Goal: Task Accomplishment & Management: Manage account settings

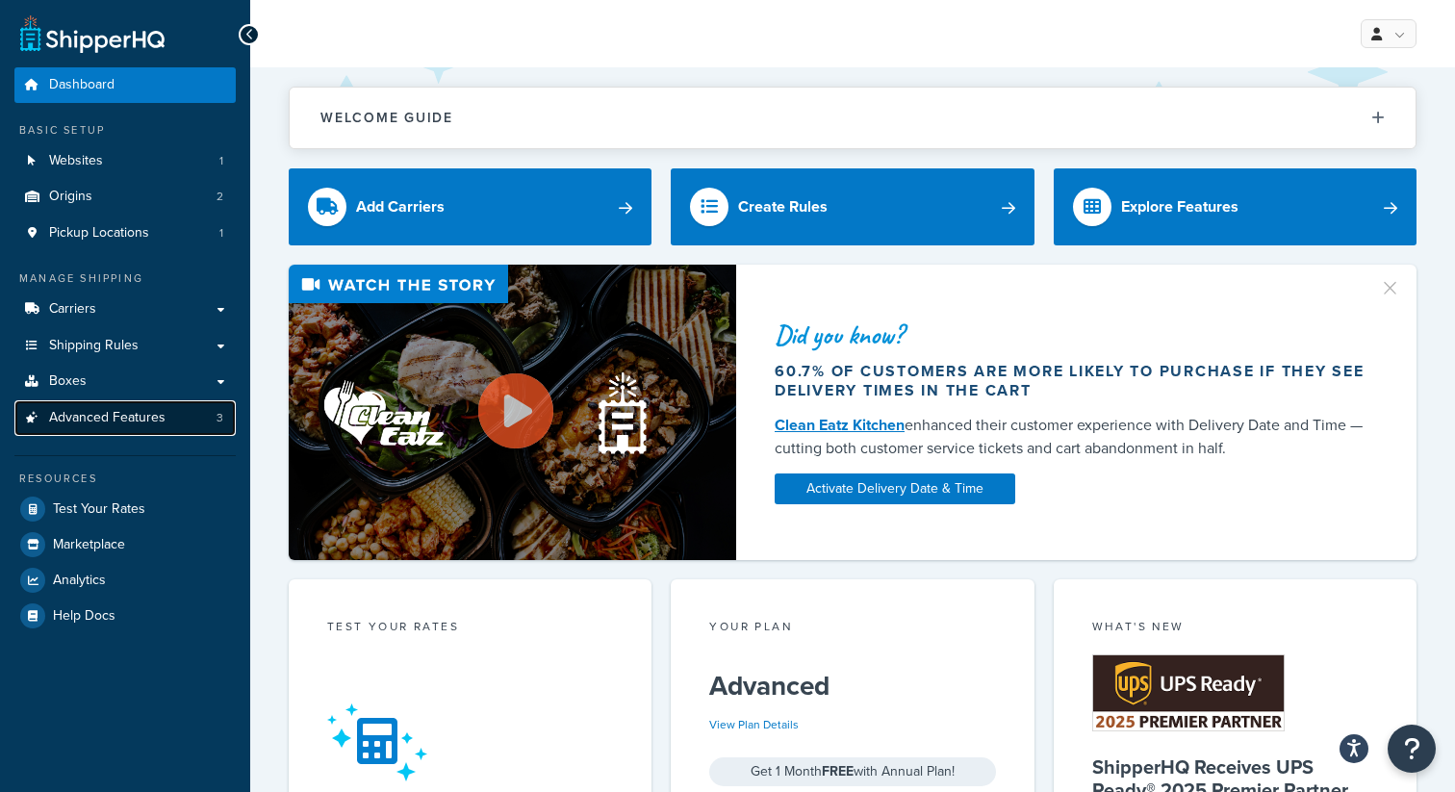
click at [158, 421] on span "Advanced Features" at bounding box center [107, 418] width 116 height 16
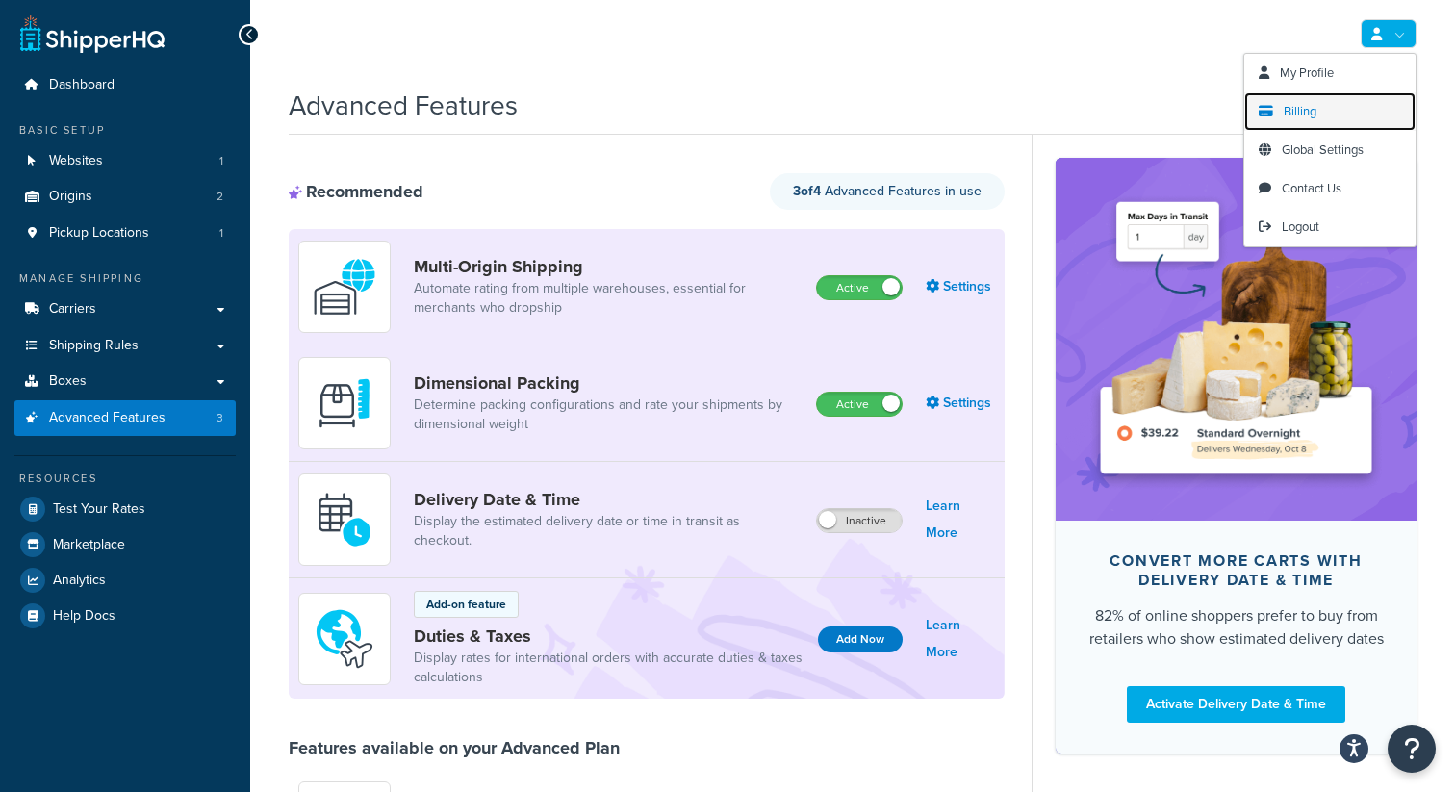
click at [1331, 114] on link "Billing" at bounding box center [1329, 111] width 171 height 38
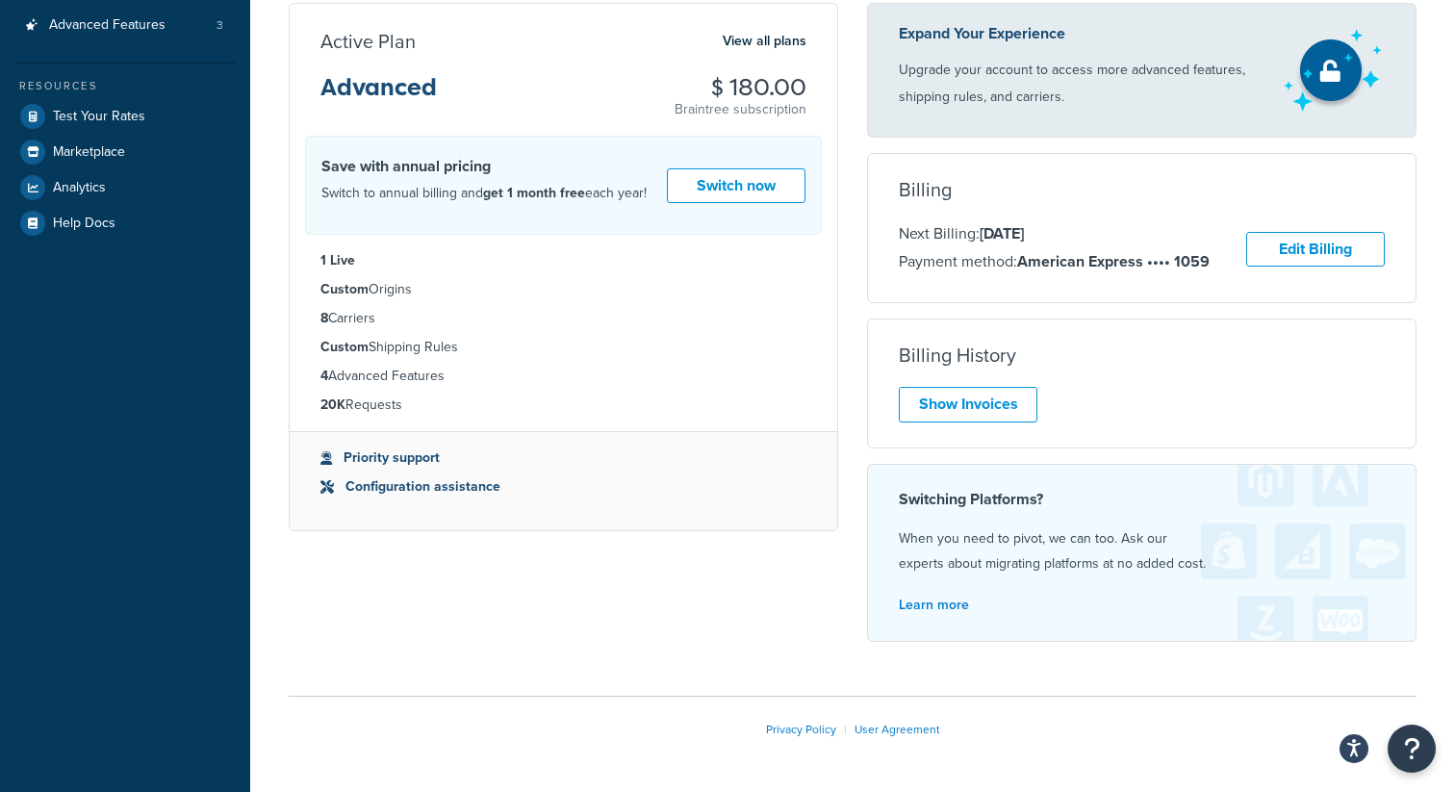
scroll to position [423, 0]
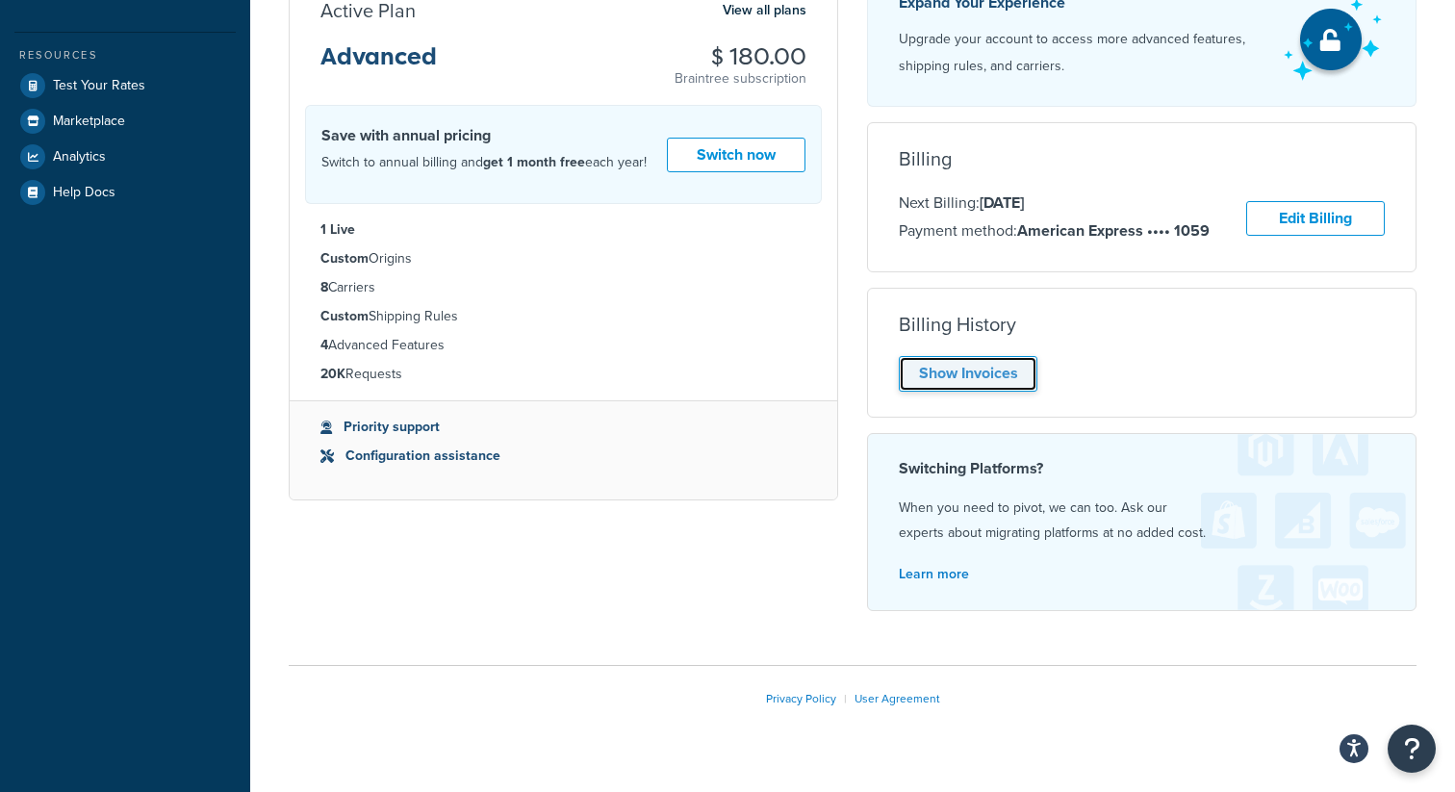
click at [1003, 363] on link "Show Invoices" at bounding box center [968, 374] width 139 height 36
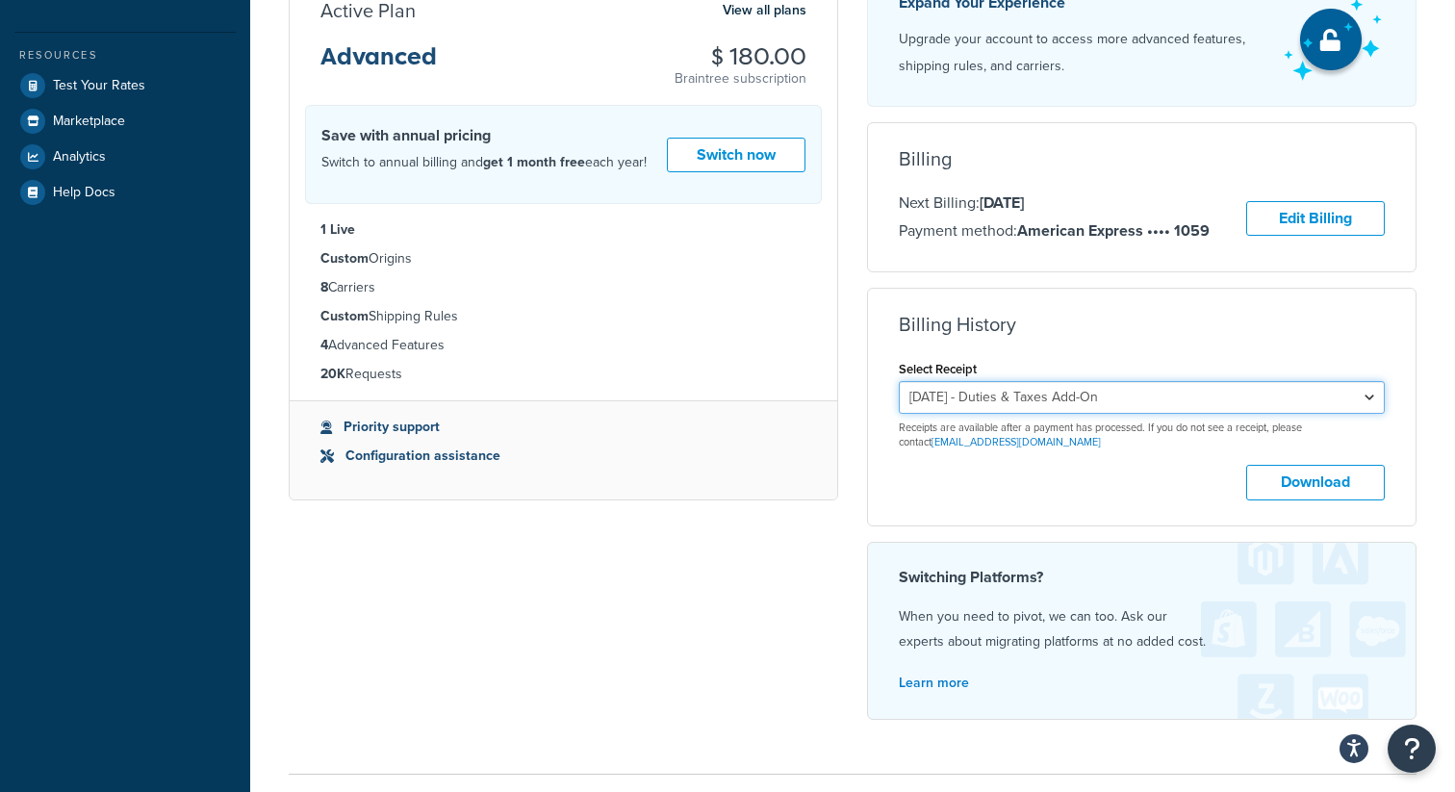
click at [927, 404] on select "[DATE] - Duties & Taxes Add-On [DATE] - Starter Monthly Subscription [DATE] - S…" at bounding box center [1142, 397] width 486 height 33
click at [899, 383] on select "[DATE] - Duties & Taxes Add-On [DATE] - Starter Monthly Subscription [DATE] - S…" at bounding box center [1142, 397] width 486 height 33
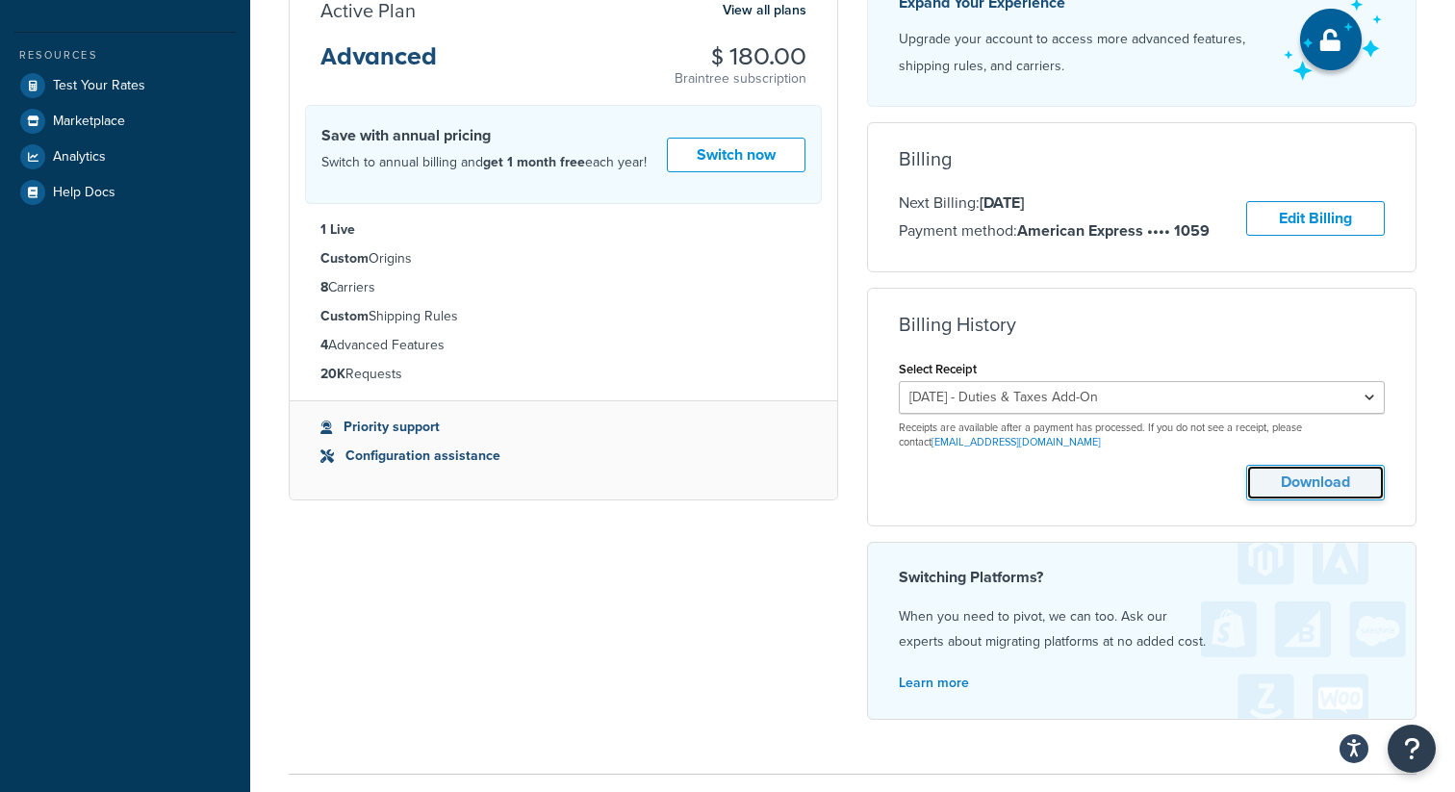
click at [1282, 476] on button "Download" at bounding box center [1315, 483] width 139 height 36
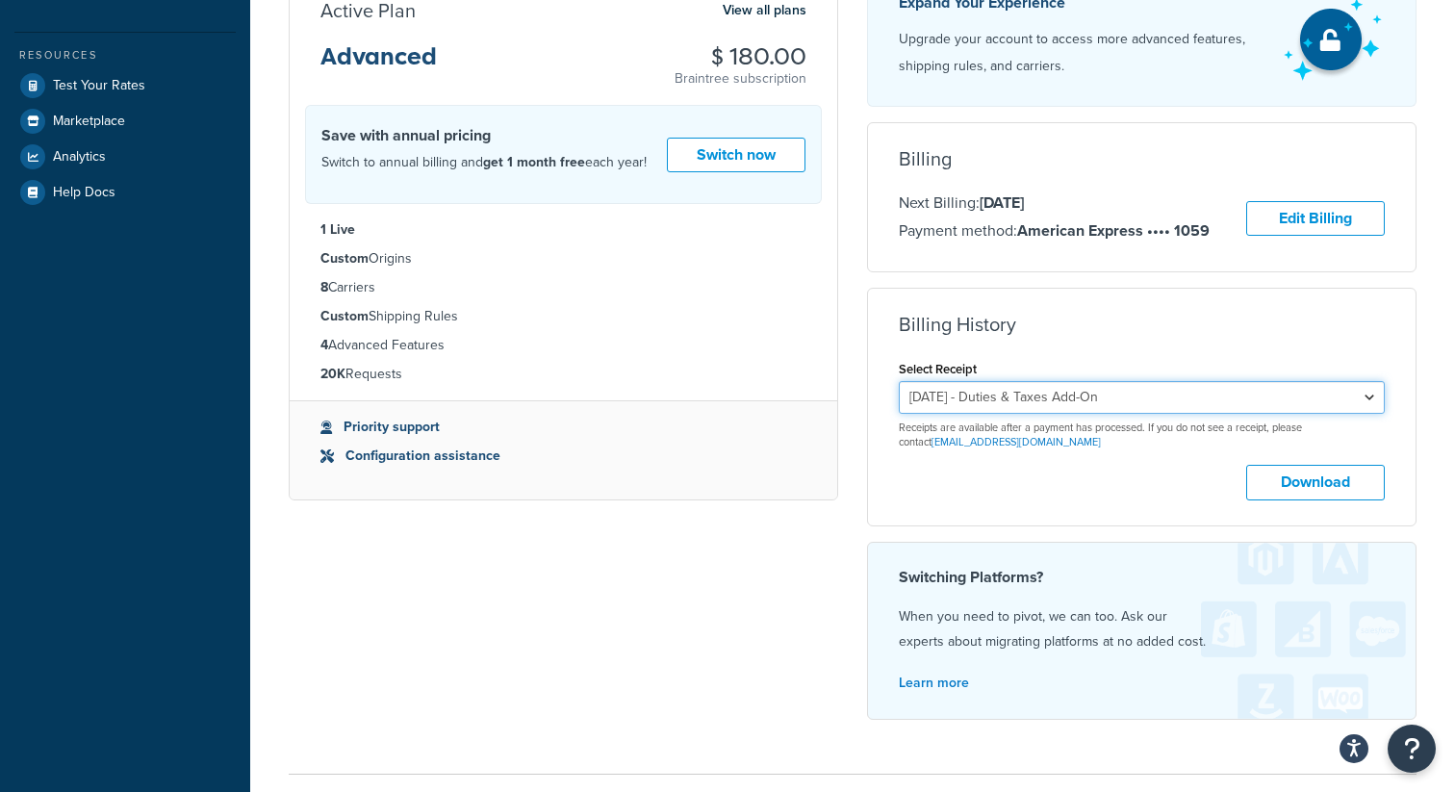
click at [924, 402] on select "August 8, 2025 - Duties & Taxes Add-On July 19, 2025 - Starter Monthly Subscrip…" at bounding box center [1142, 397] width 486 height 33
click at [899, 383] on select "August 8, 2025 - Duties & Taxes Add-On July 19, 2025 - Starter Monthly Subscrip…" at bounding box center [1142, 397] width 486 height 33
click at [855, 368] on div "Expand Your Experience Upgrade your account to access more advanced features, s…" at bounding box center [1141, 353] width 578 height 763
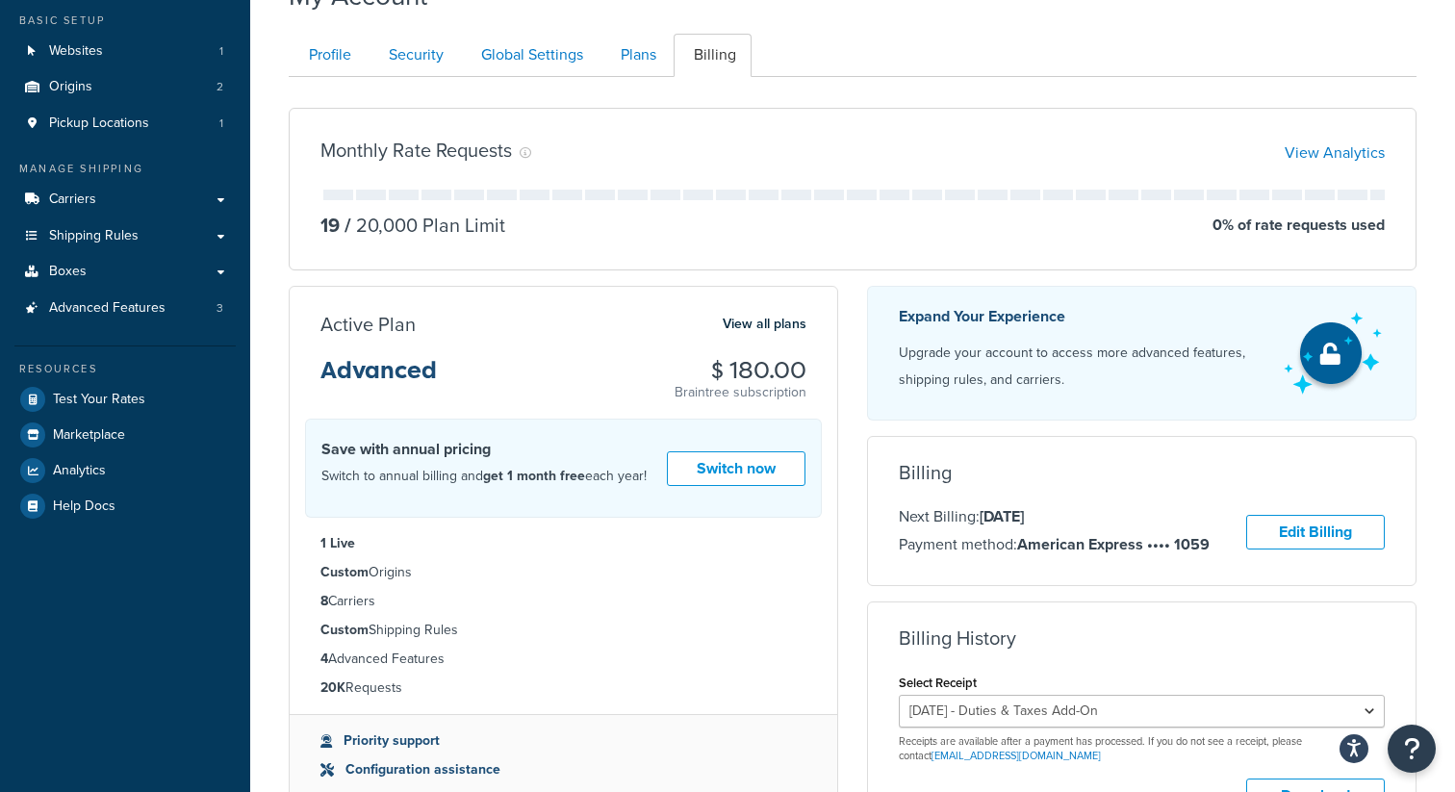
scroll to position [0, 0]
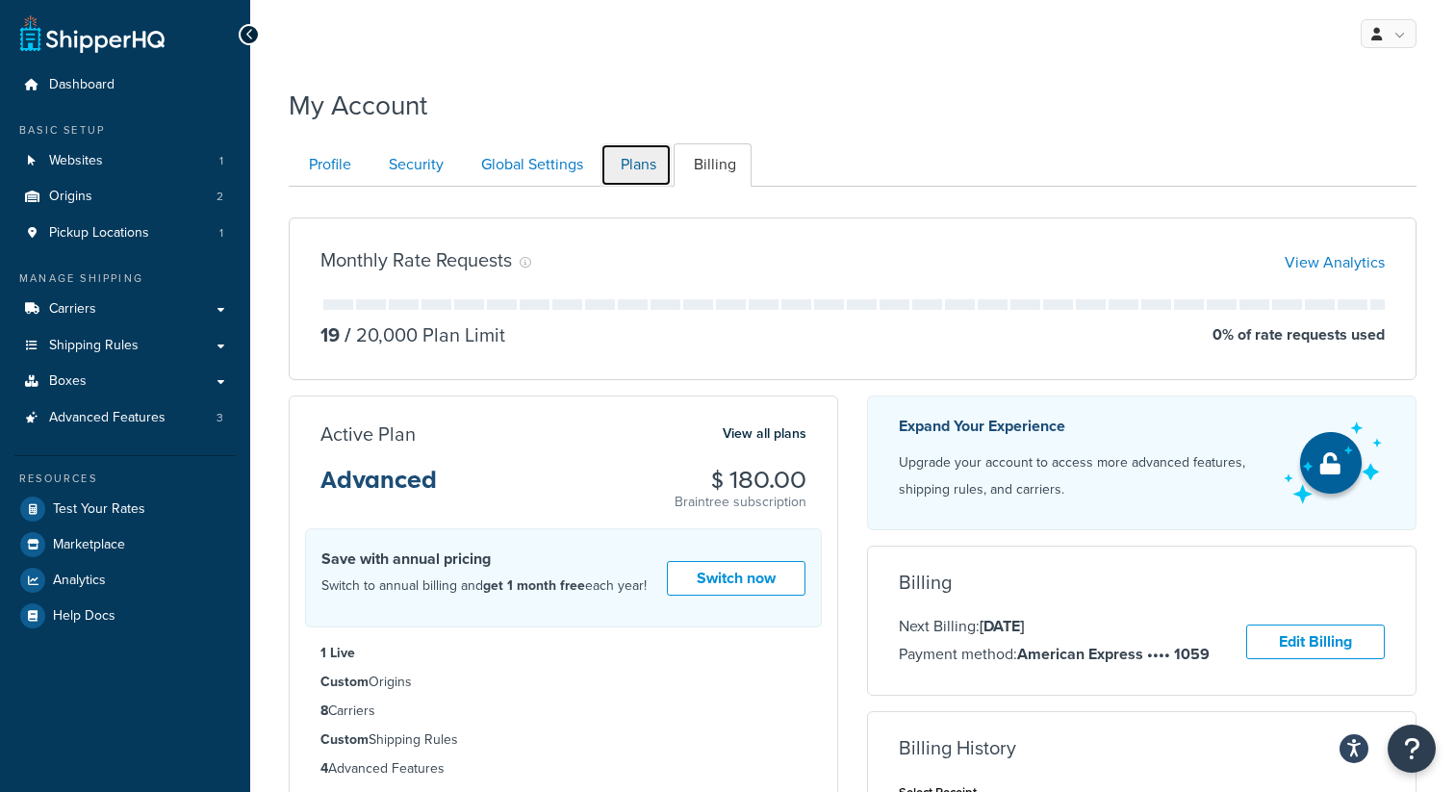
click at [621, 172] on link "Plans" at bounding box center [635, 164] width 71 height 43
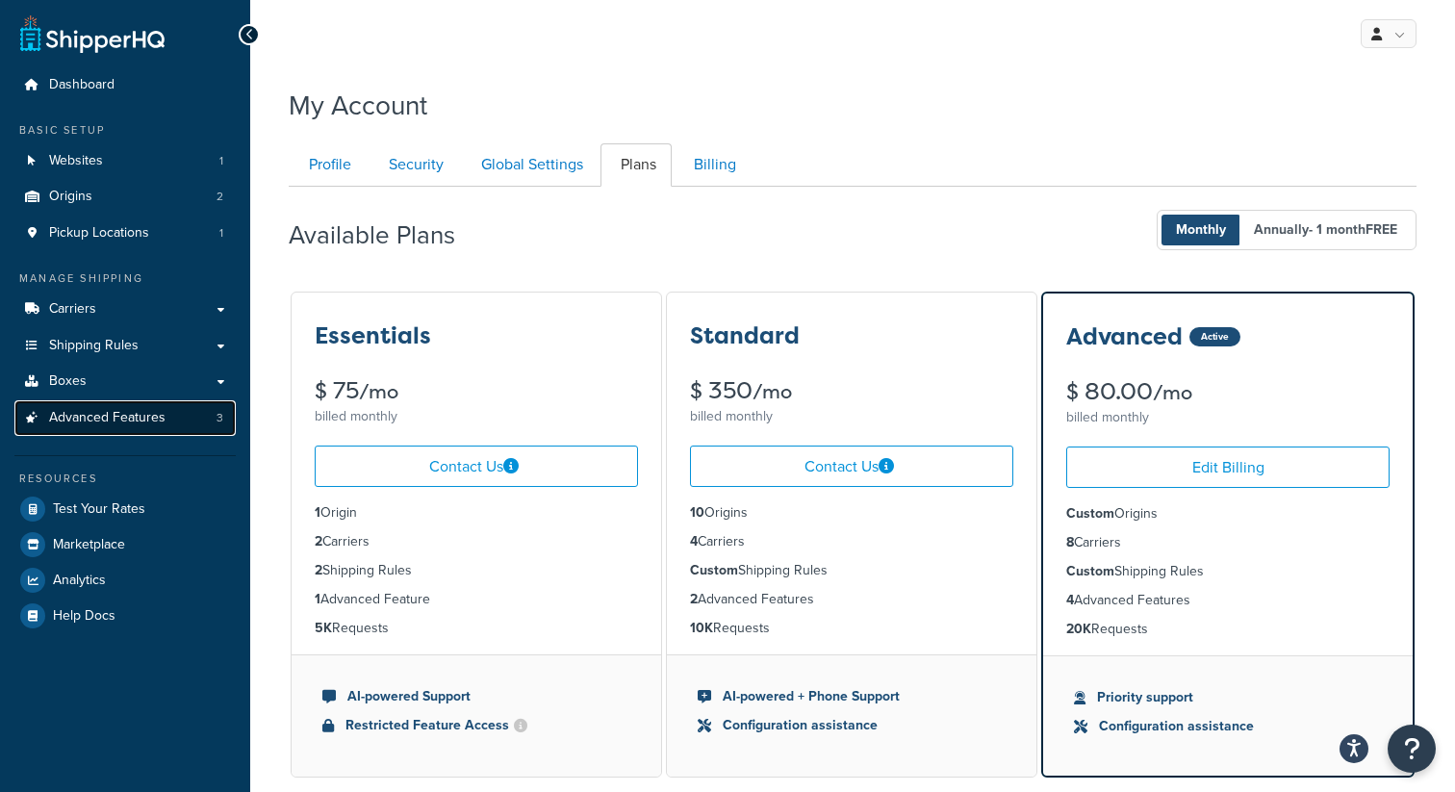
click at [155, 422] on span "Advanced Features" at bounding box center [107, 418] width 116 height 16
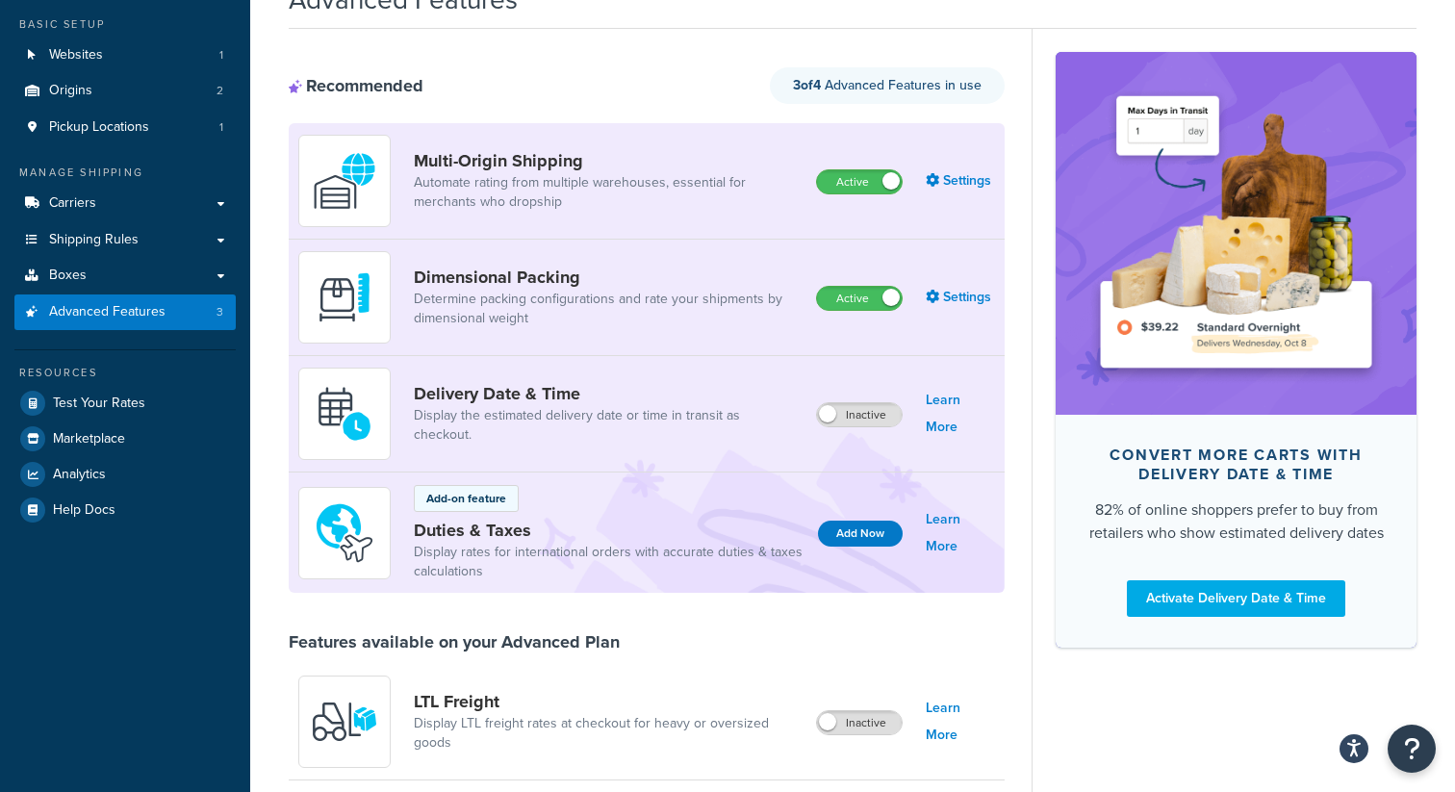
scroll to position [149, 0]
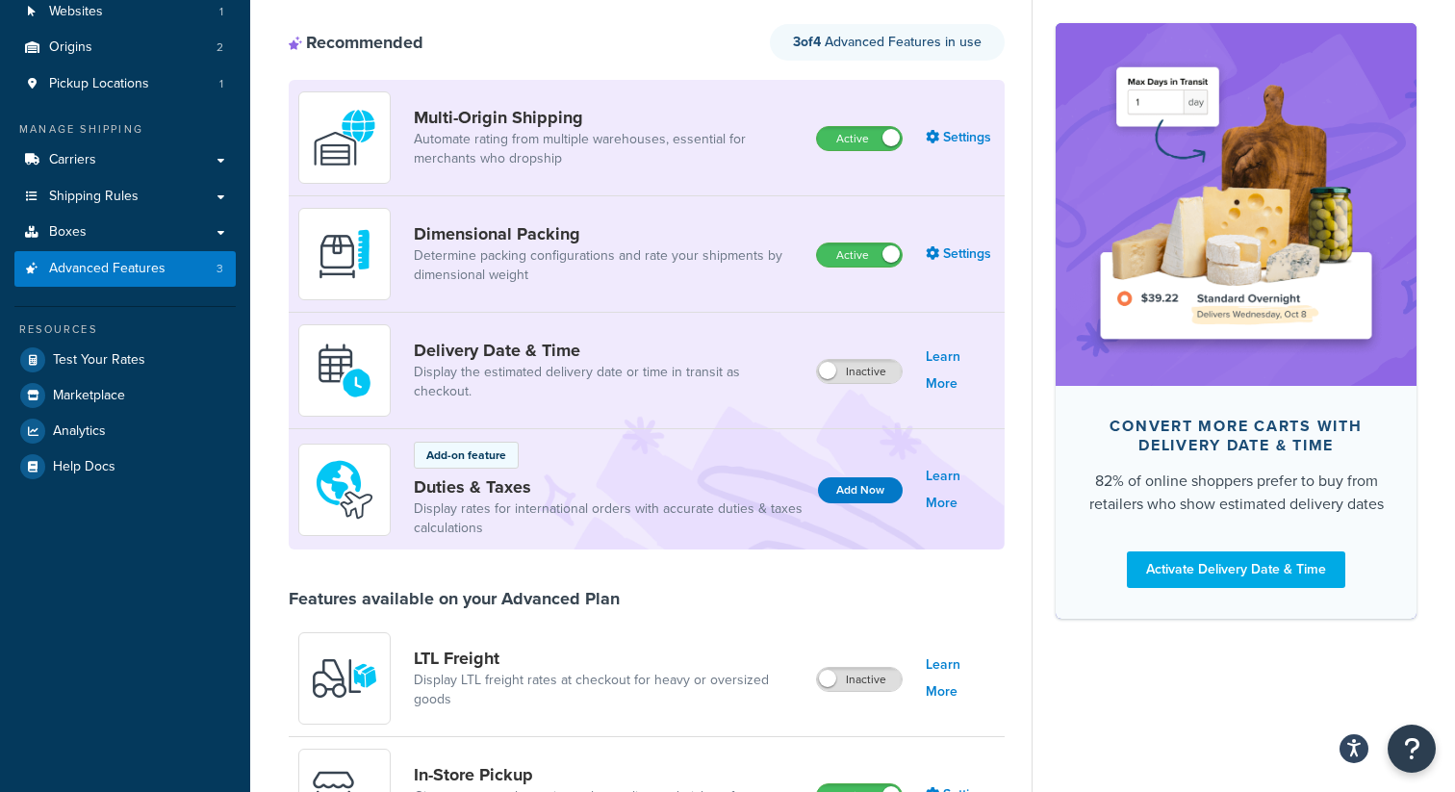
click at [559, 545] on div "Add-on feature Duties & Taxes Display rates for international orders with accur…" at bounding box center [647, 489] width 716 height 120
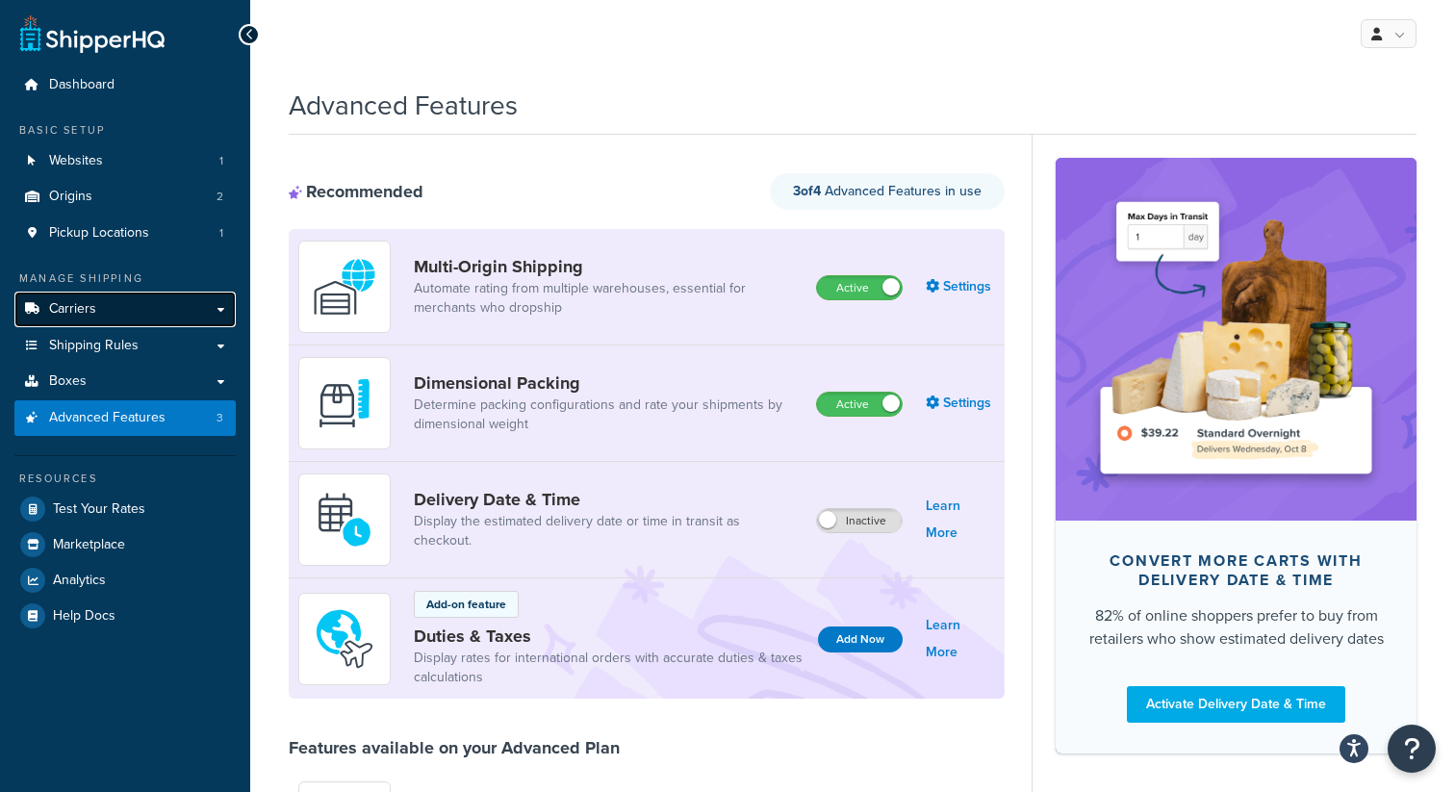
click at [181, 319] on link "Carriers" at bounding box center [124, 309] width 221 height 36
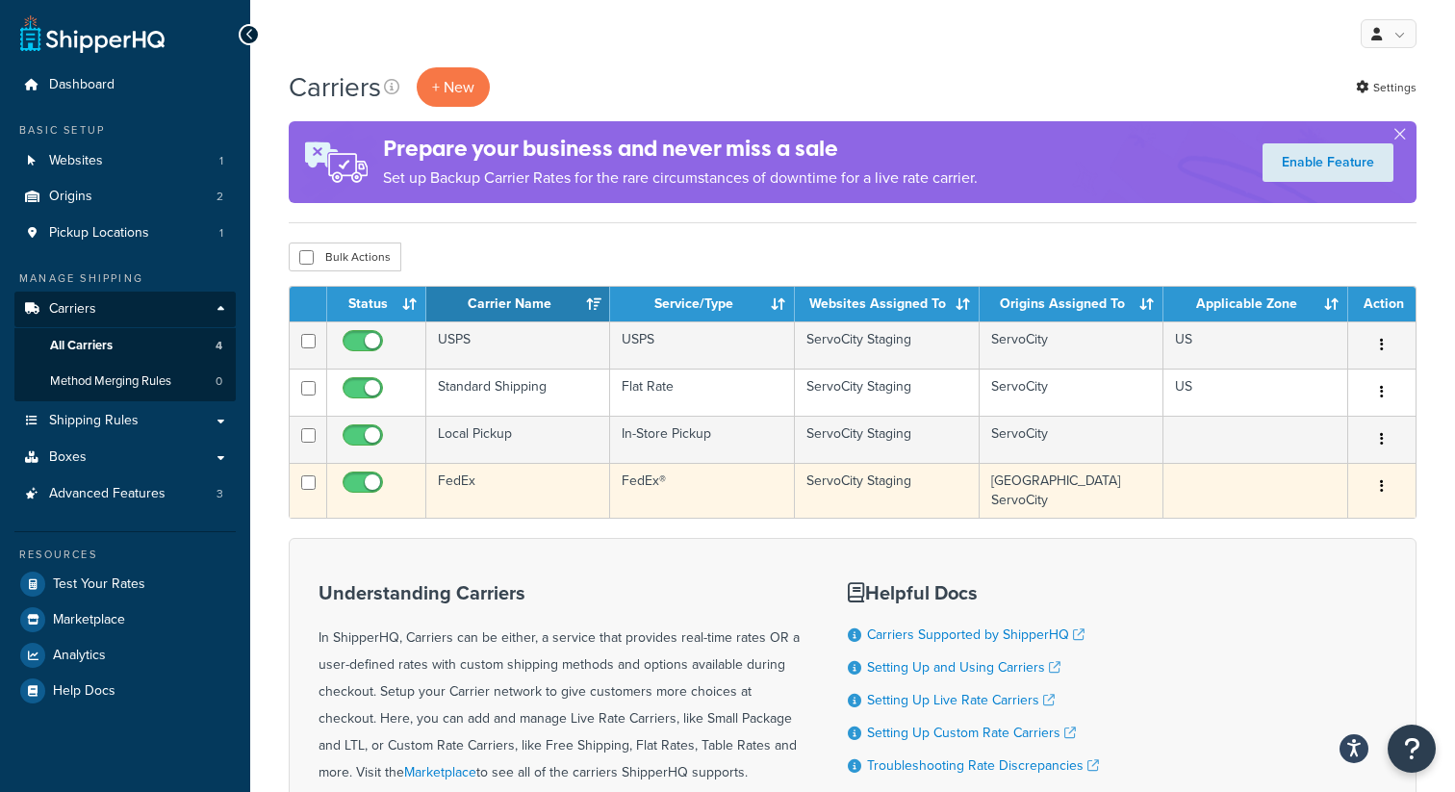
click at [764, 483] on td "FedEx®" at bounding box center [702, 490] width 184 height 55
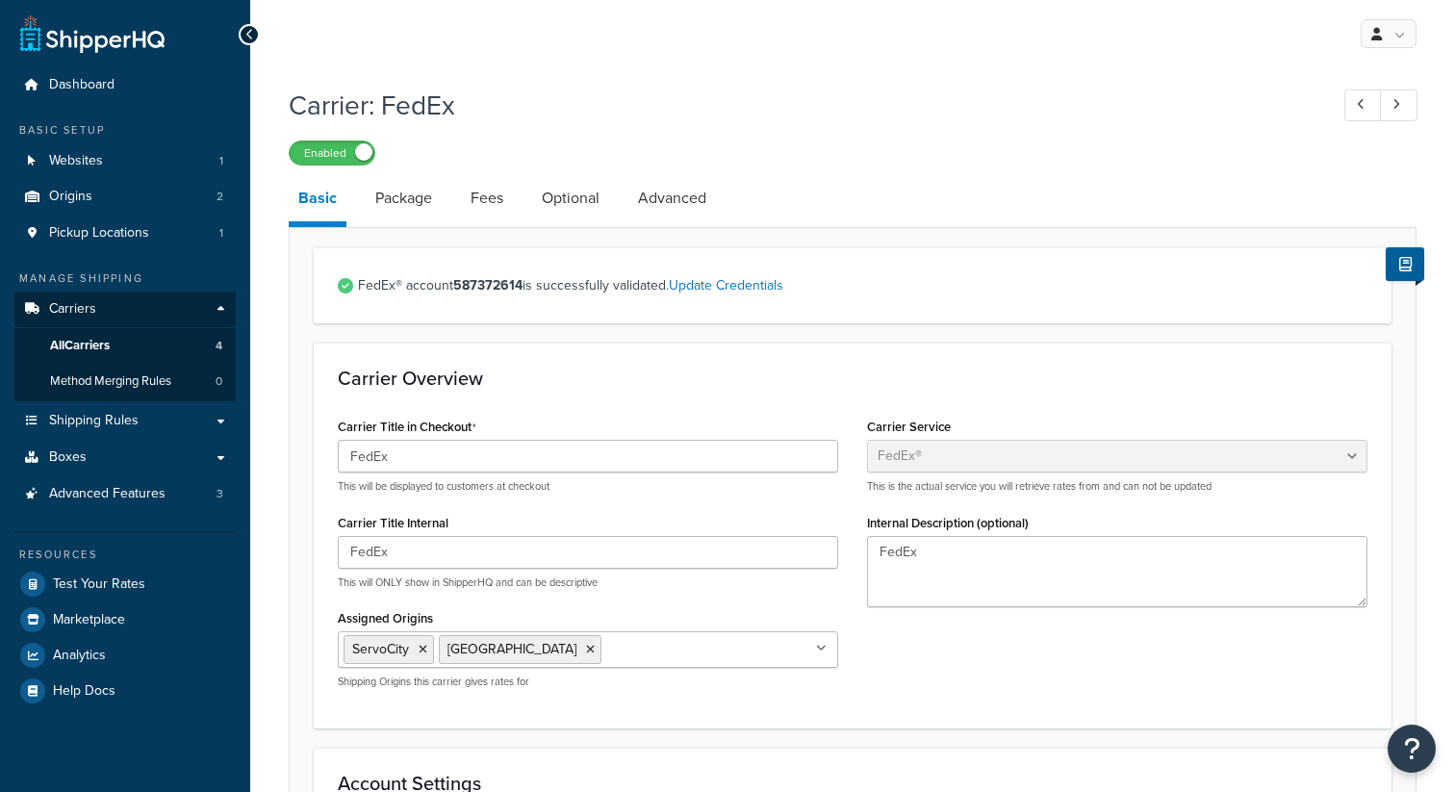
select select "fedEx"
select select "REGULAR_PICKUP"
select select "YOUR_PACKAGING"
click at [493, 196] on link "Fees" at bounding box center [487, 198] width 52 height 46
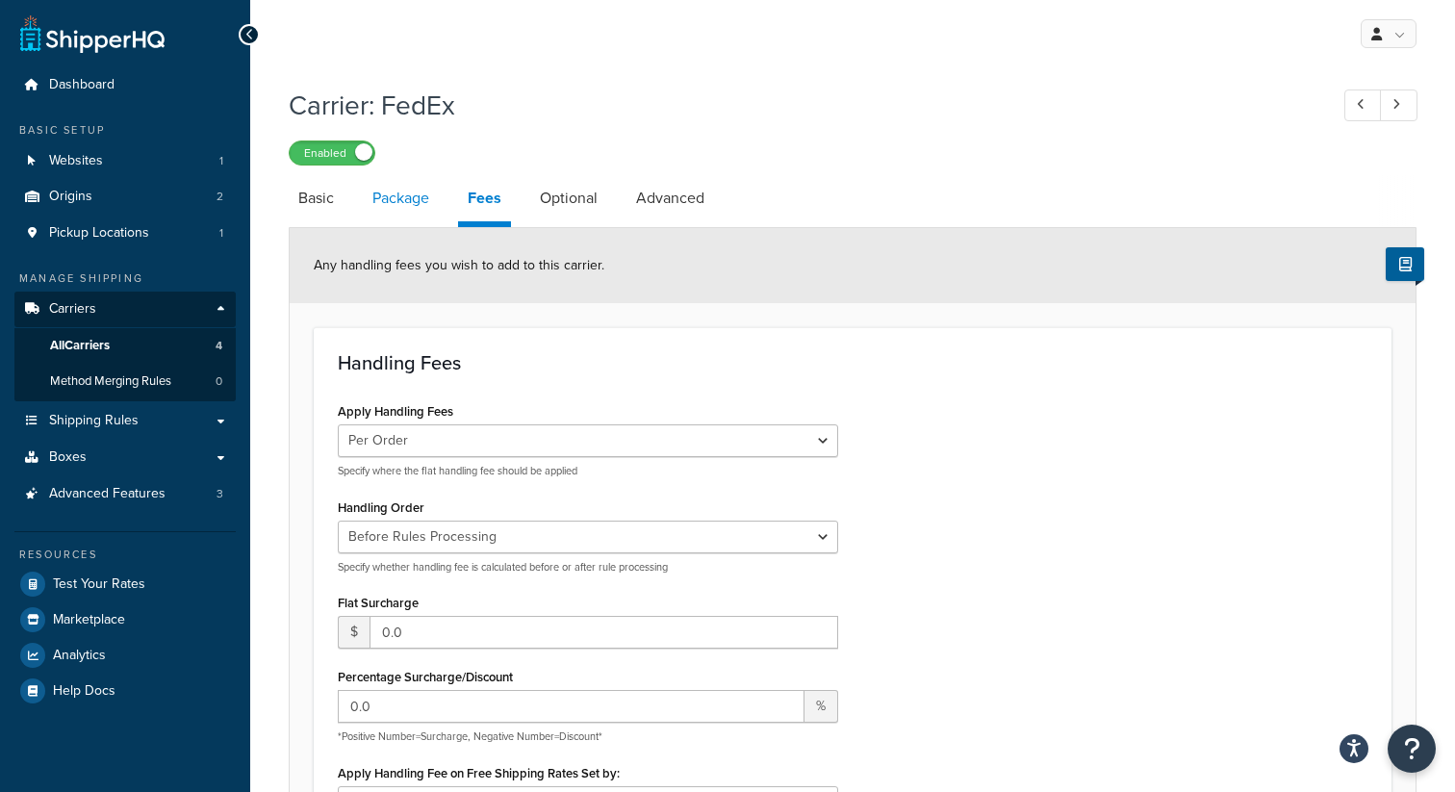
click at [384, 195] on link "Package" at bounding box center [401, 198] width 76 height 46
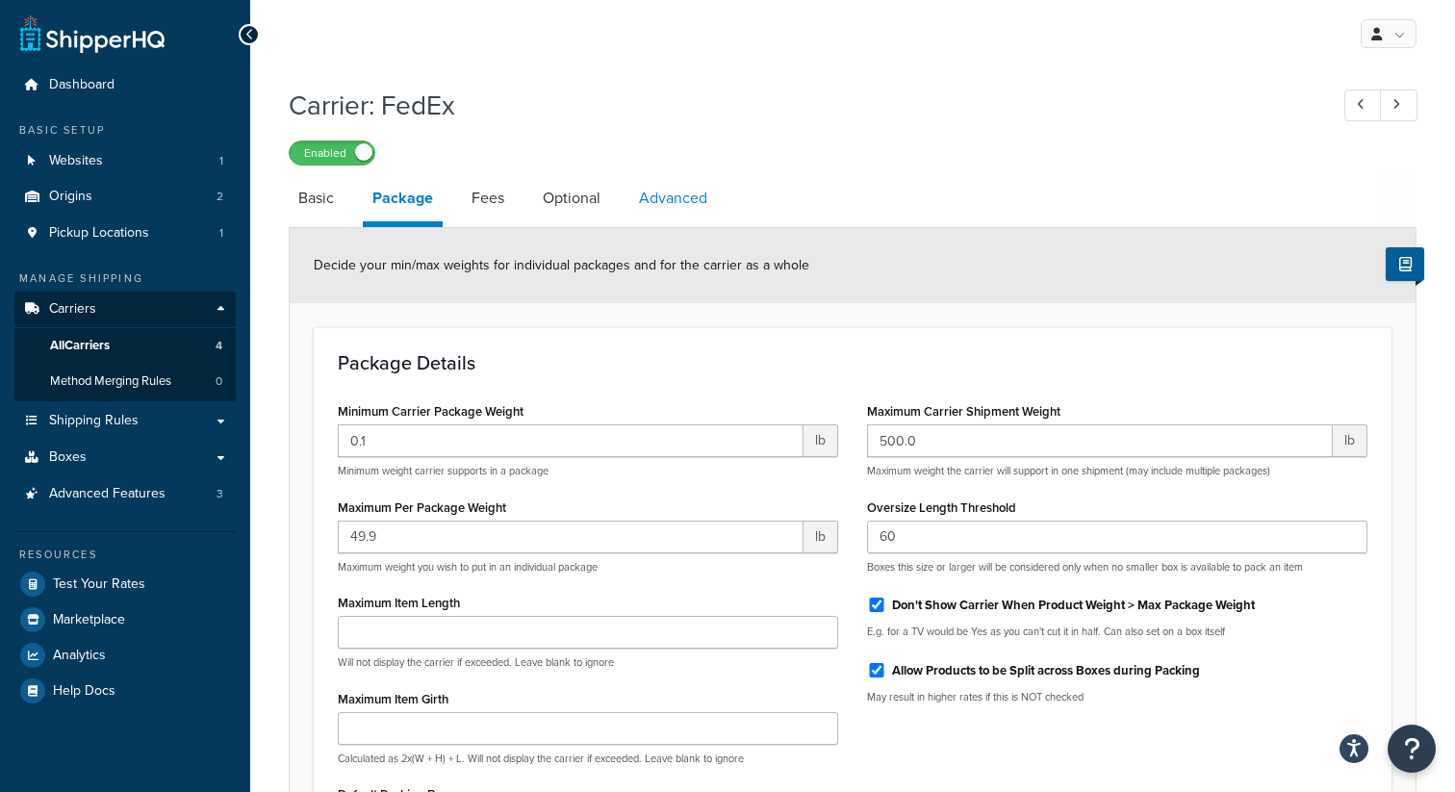
click at [653, 219] on link "Advanced" at bounding box center [673, 198] width 88 height 46
select select "false"
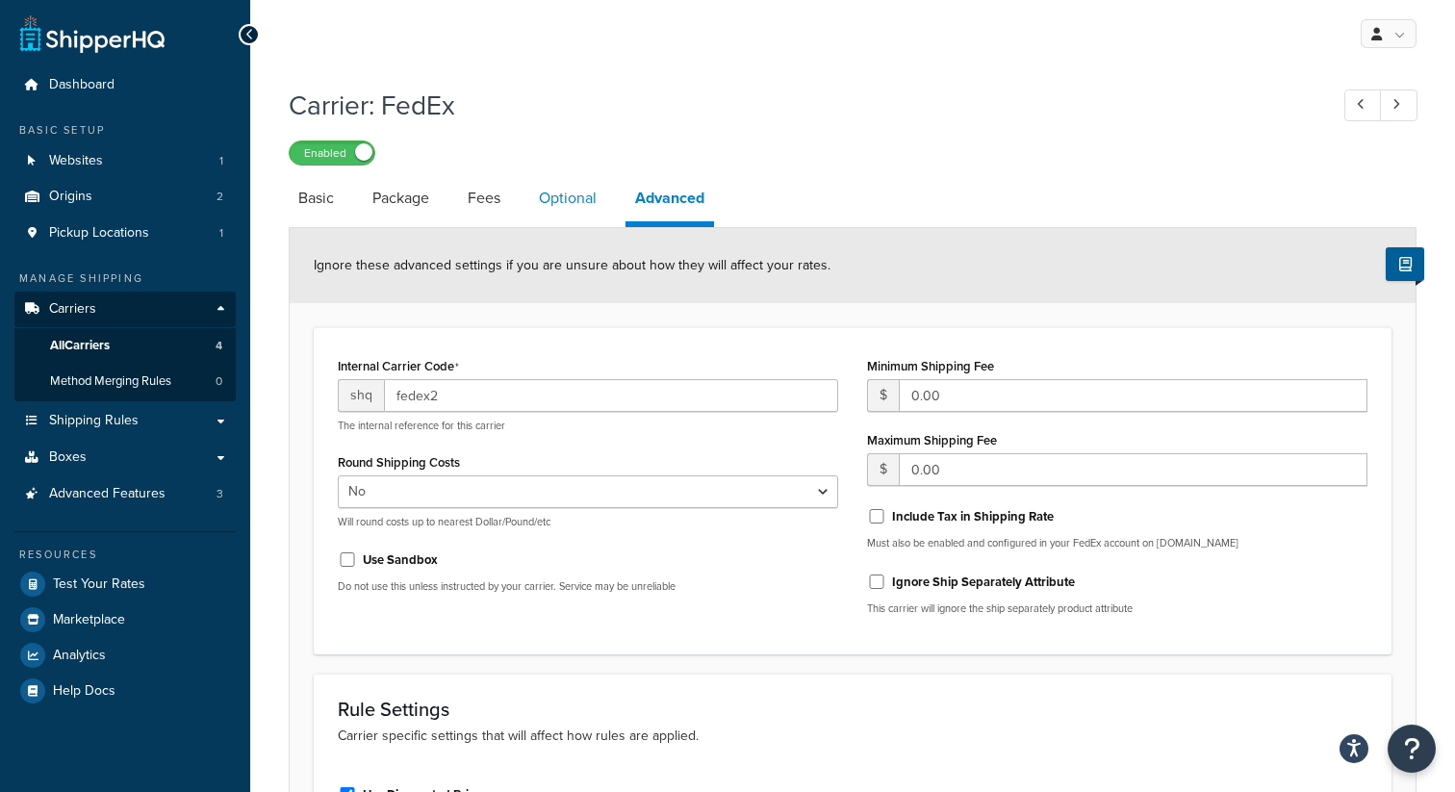
click at [581, 199] on link "Optional" at bounding box center [567, 198] width 77 height 46
select select "business"
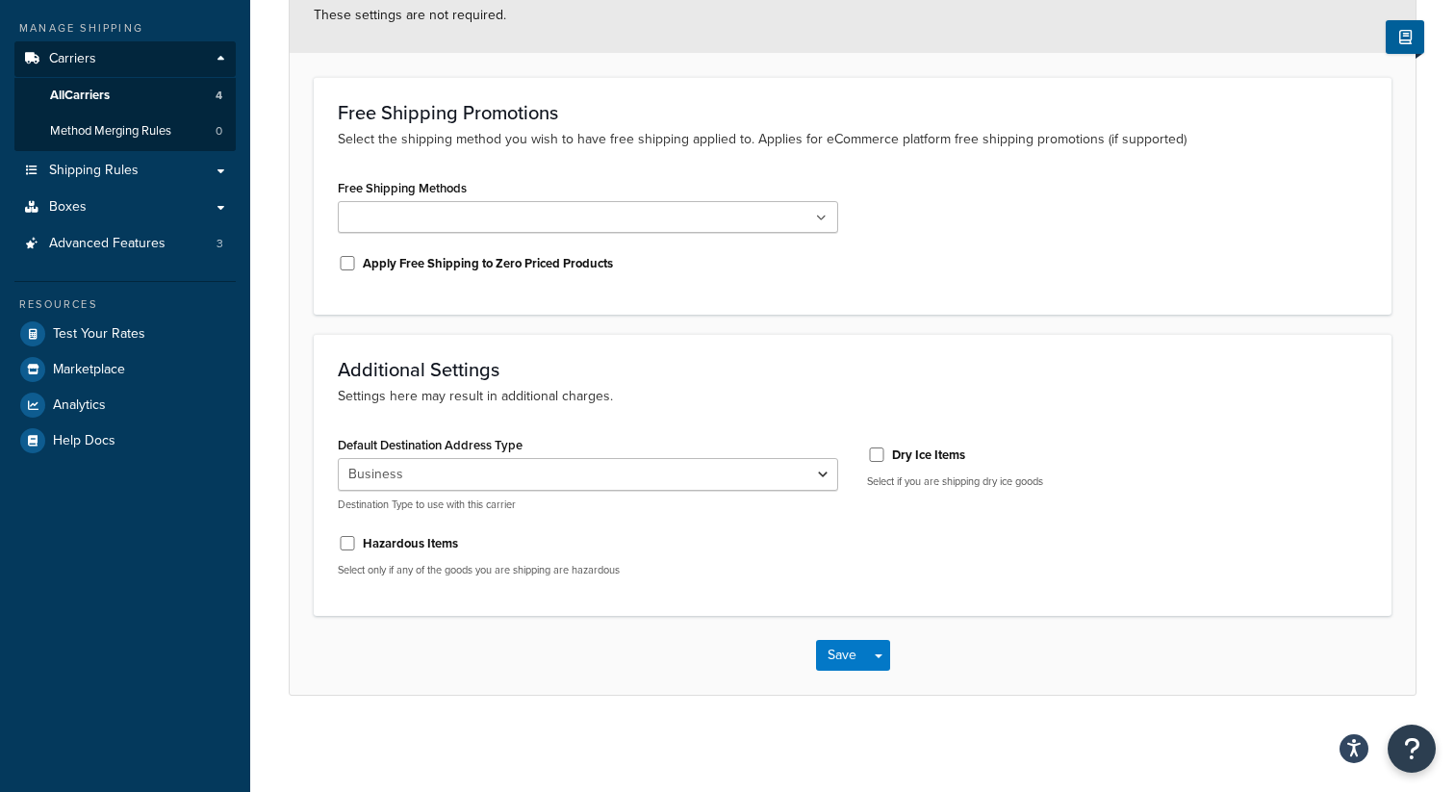
select select "false"
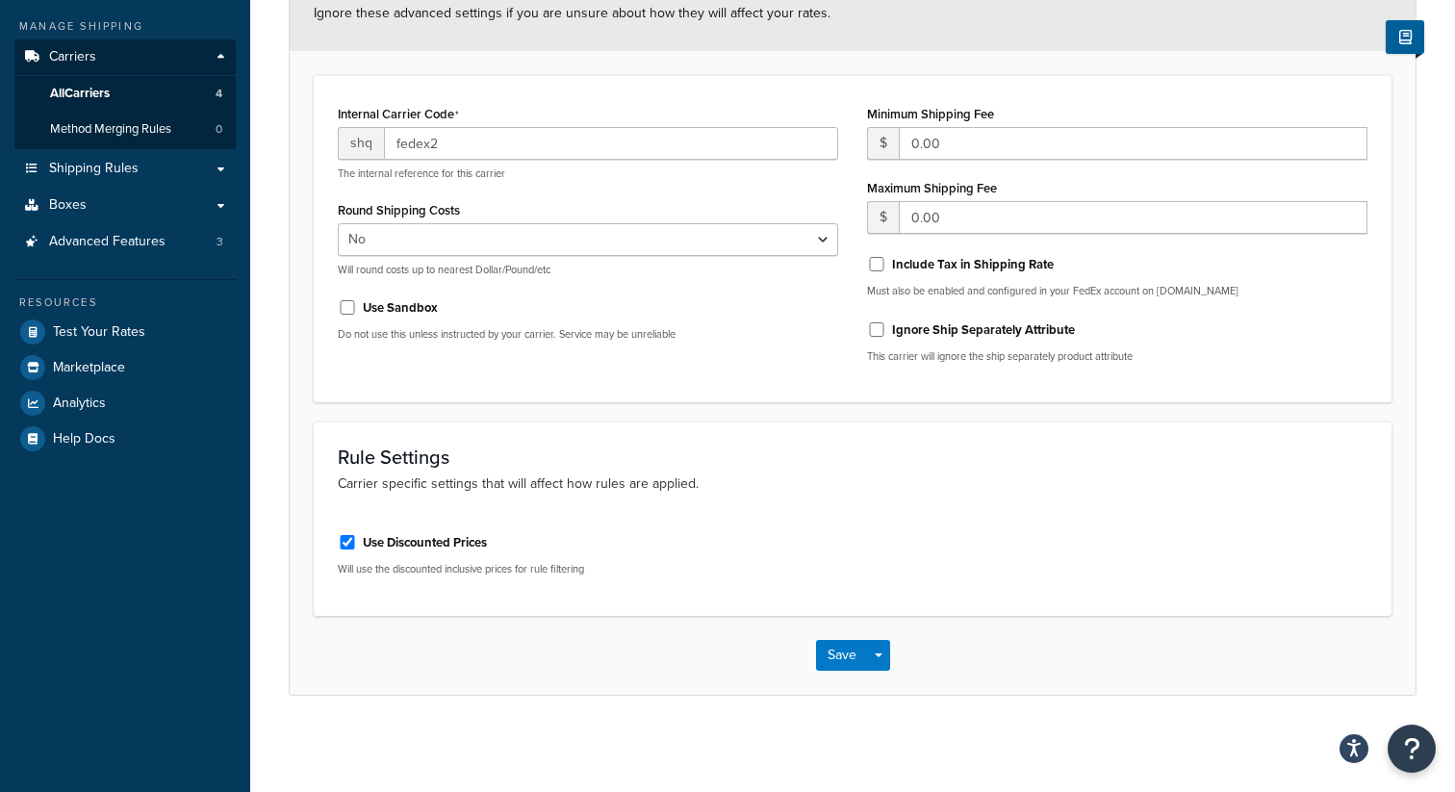
scroll to position [4, 0]
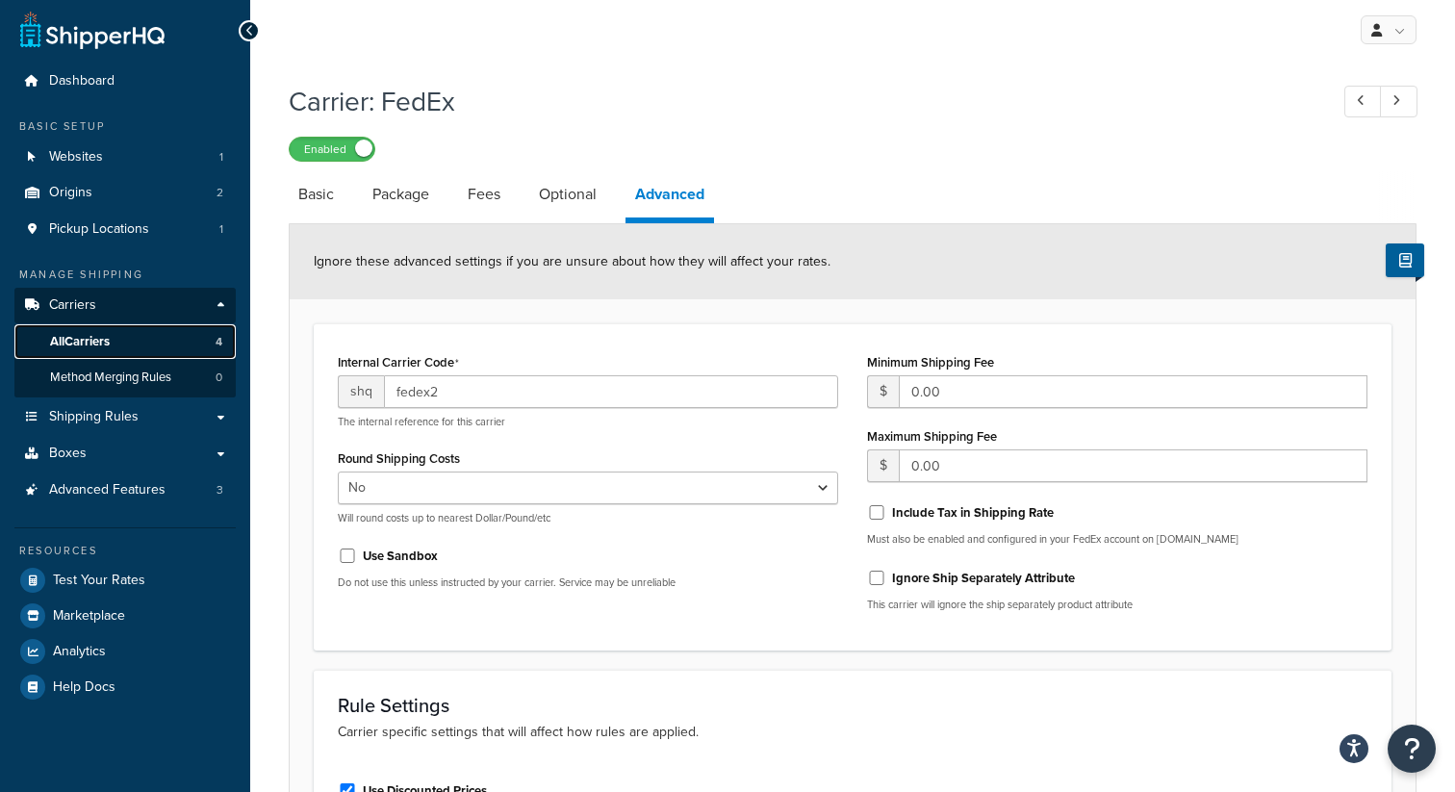
click at [62, 337] on span "All Carriers" at bounding box center [80, 342] width 60 height 16
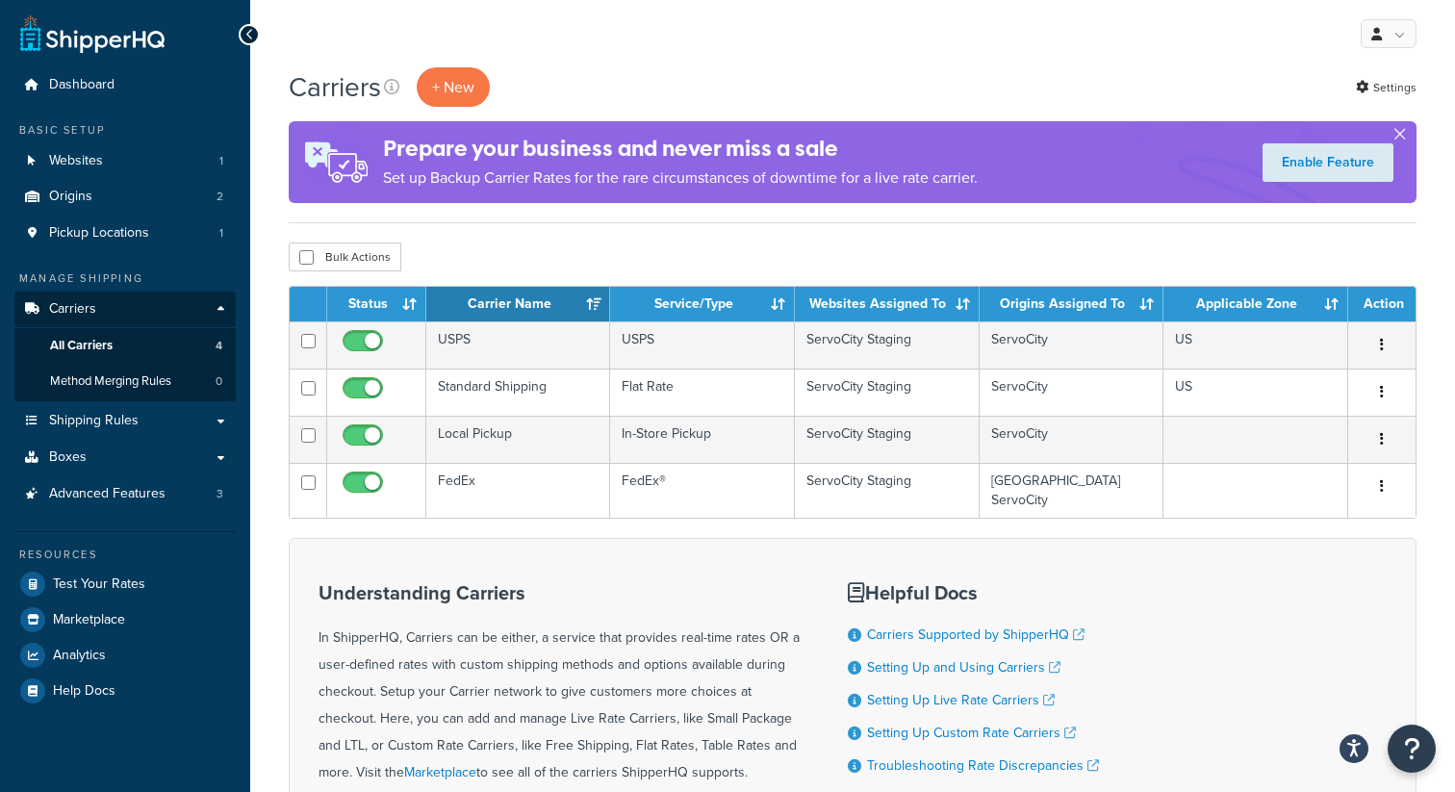
click at [1397, 136] on button "button" at bounding box center [1399, 138] width 5 height 5
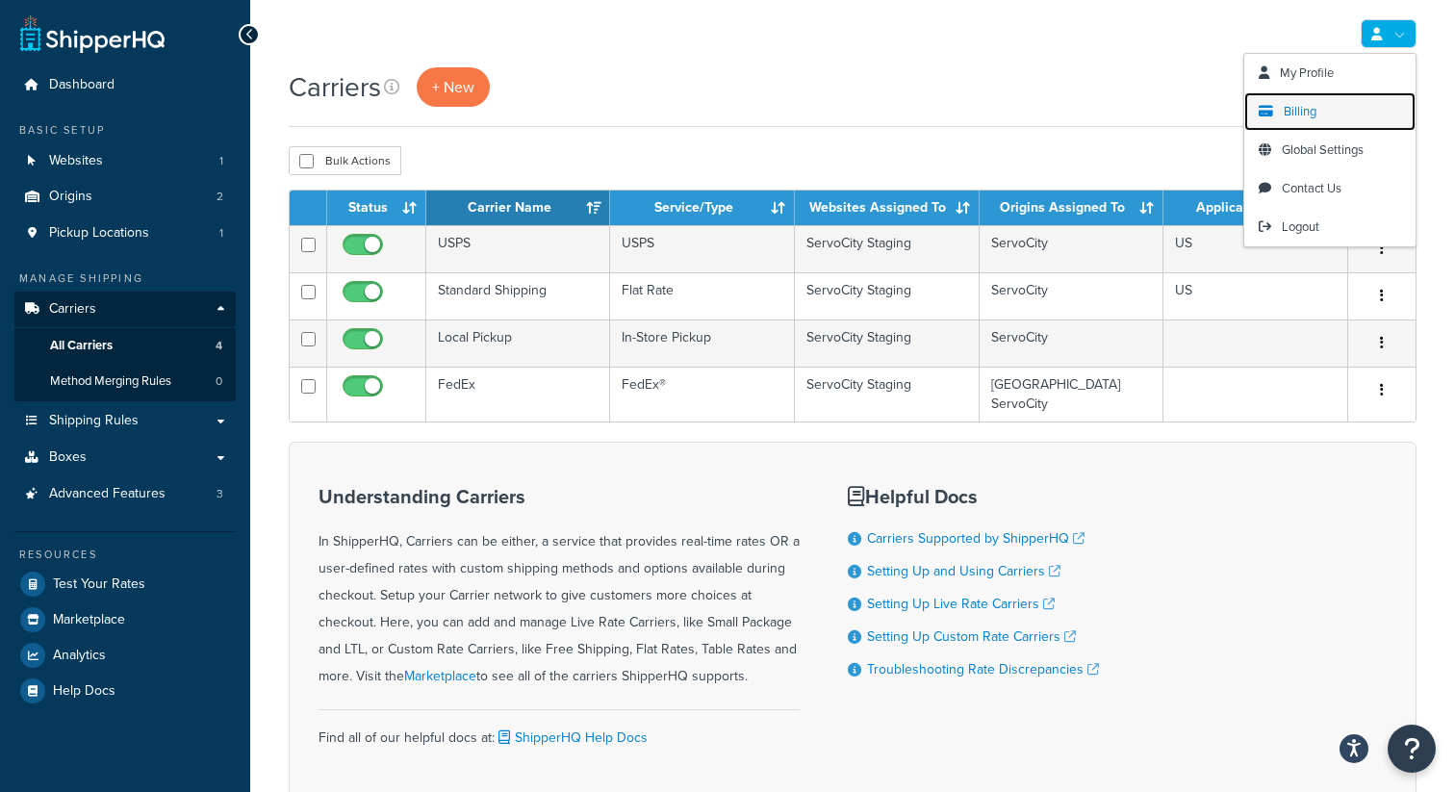
click at [1304, 105] on span "Billing" at bounding box center [1299, 111] width 33 height 18
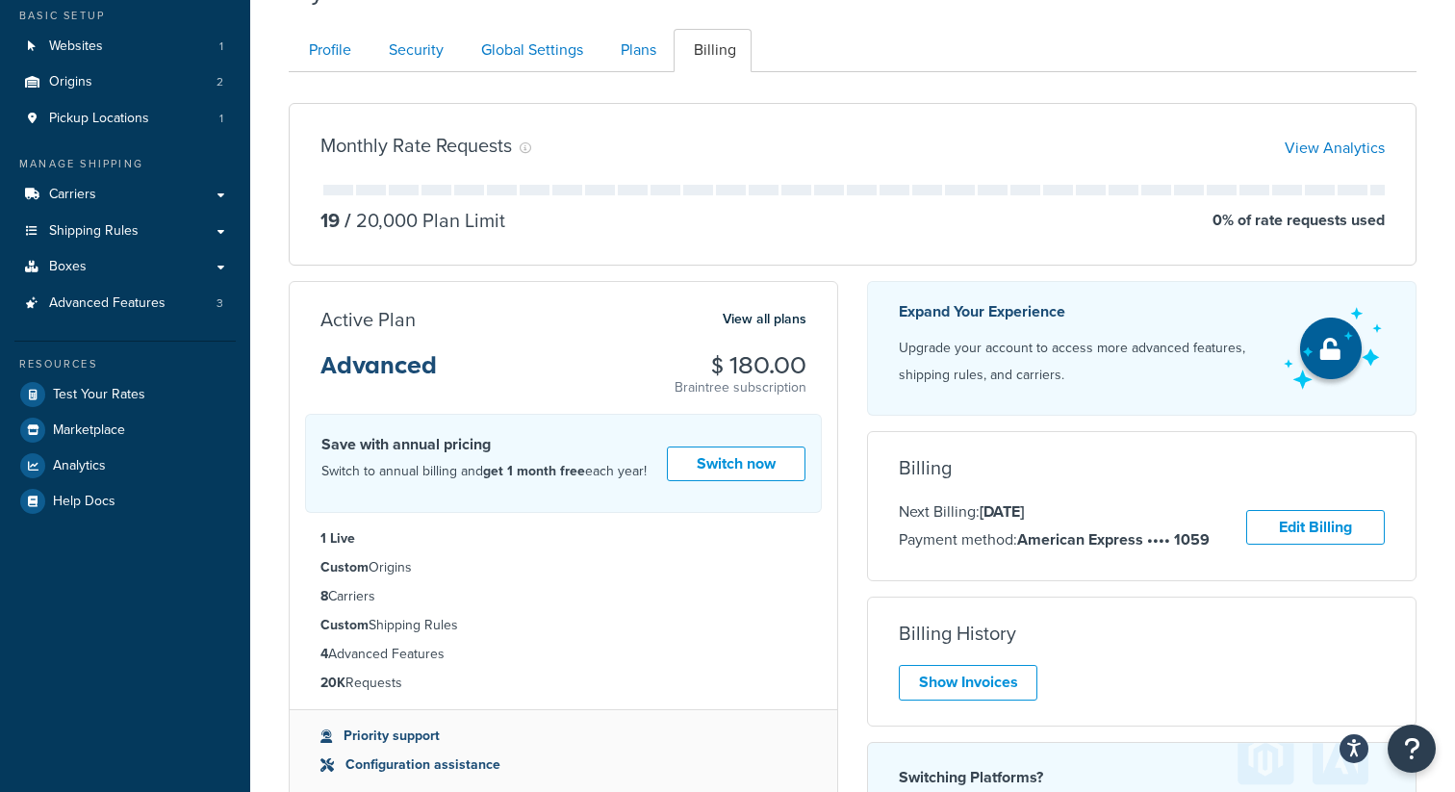
scroll to position [130, 0]
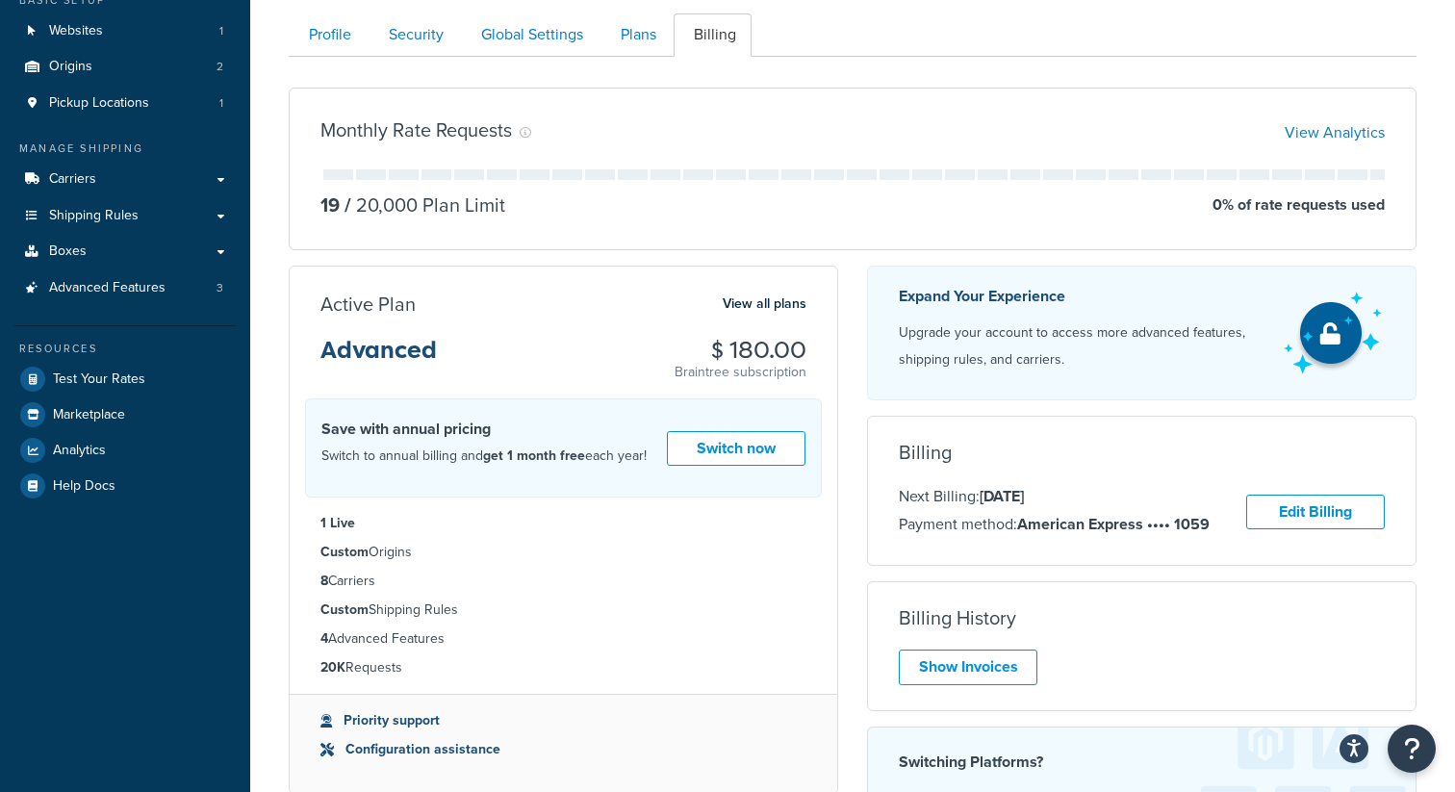
click at [701, 299] on div "Active Plan View all plans" at bounding box center [563, 303] width 486 height 25
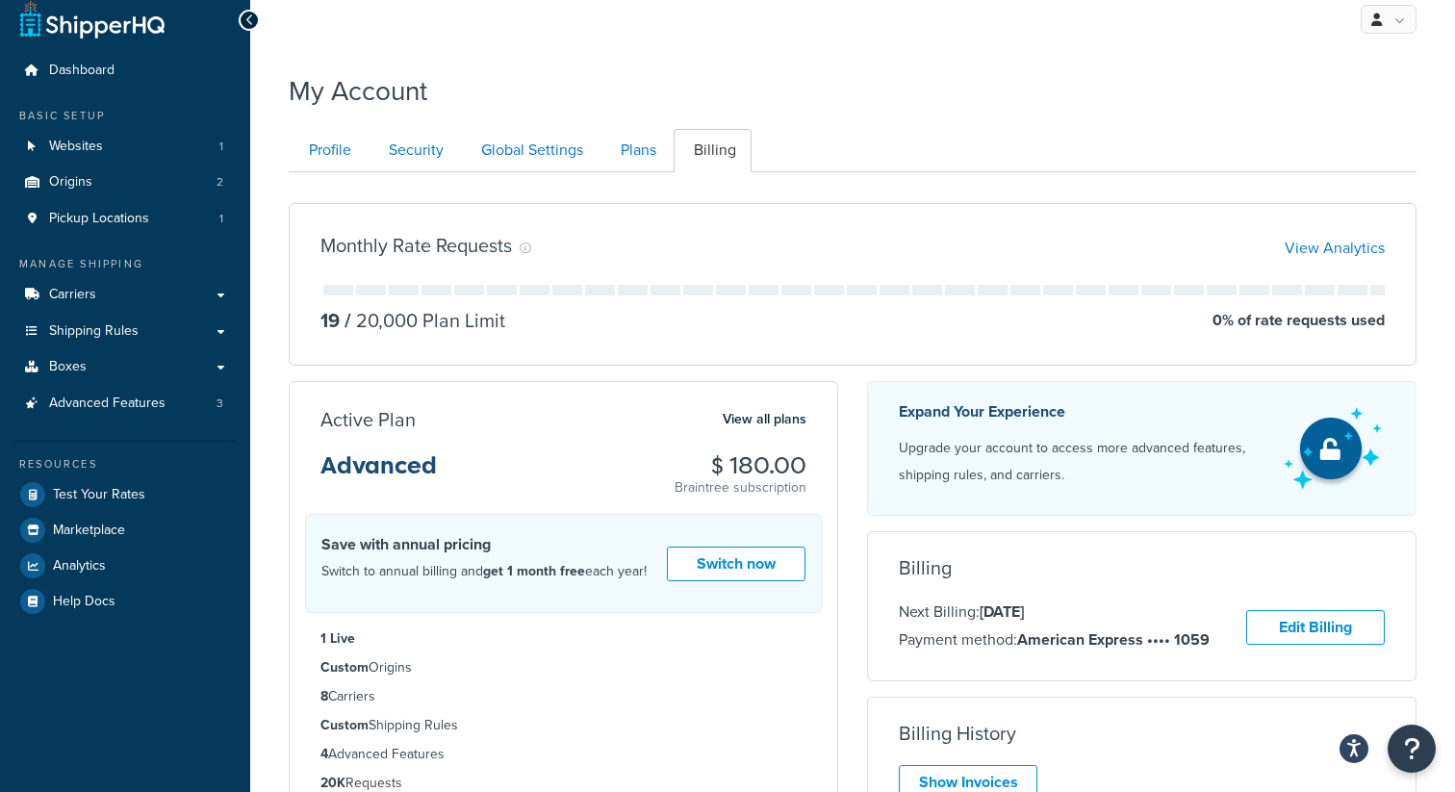
scroll to position [18, 0]
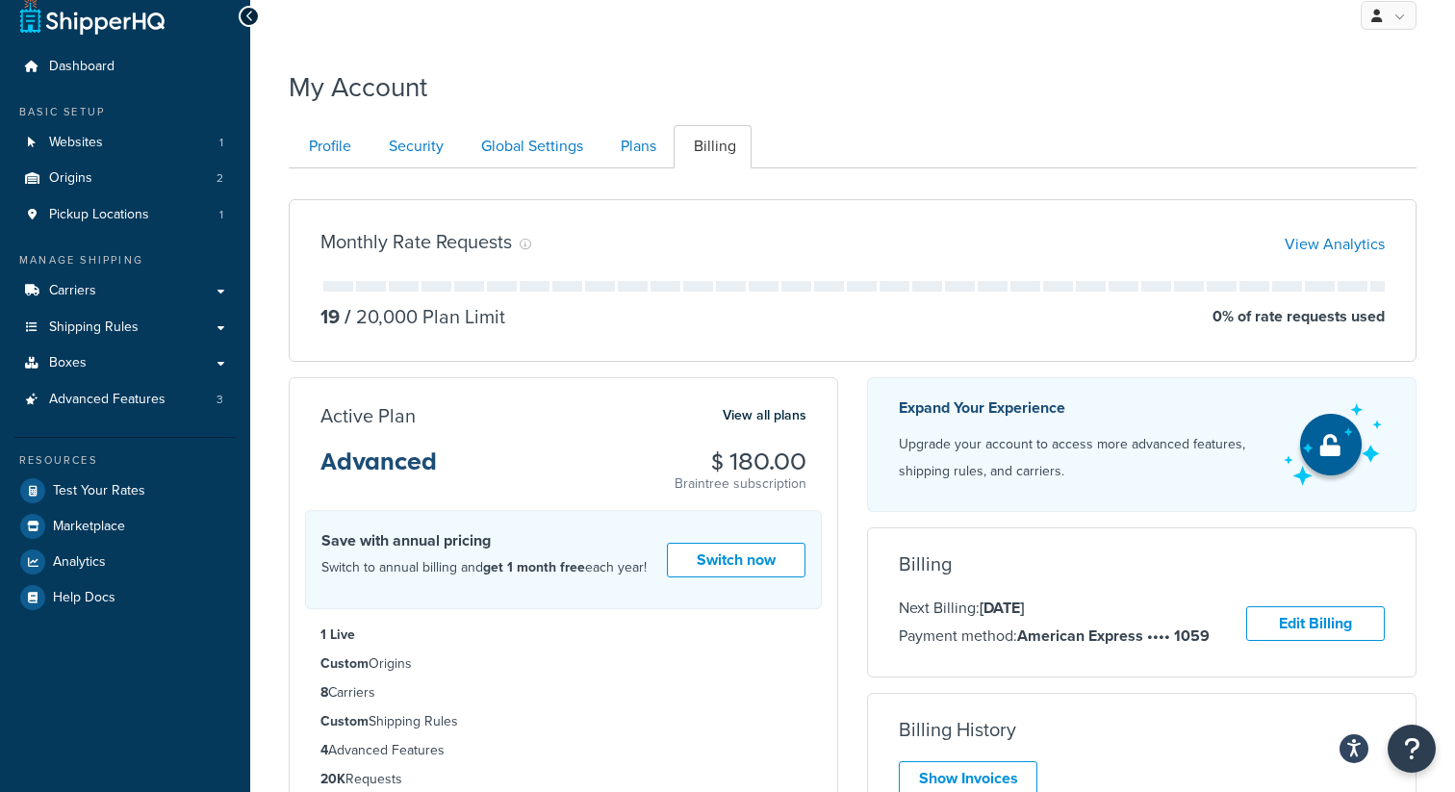
drag, startPoint x: 1117, startPoint y: 603, endPoint x: 964, endPoint y: 607, distance: 153.0
click at [964, 607] on p "Next Billing: Aug 19, 2025" at bounding box center [1054, 607] width 311 height 25
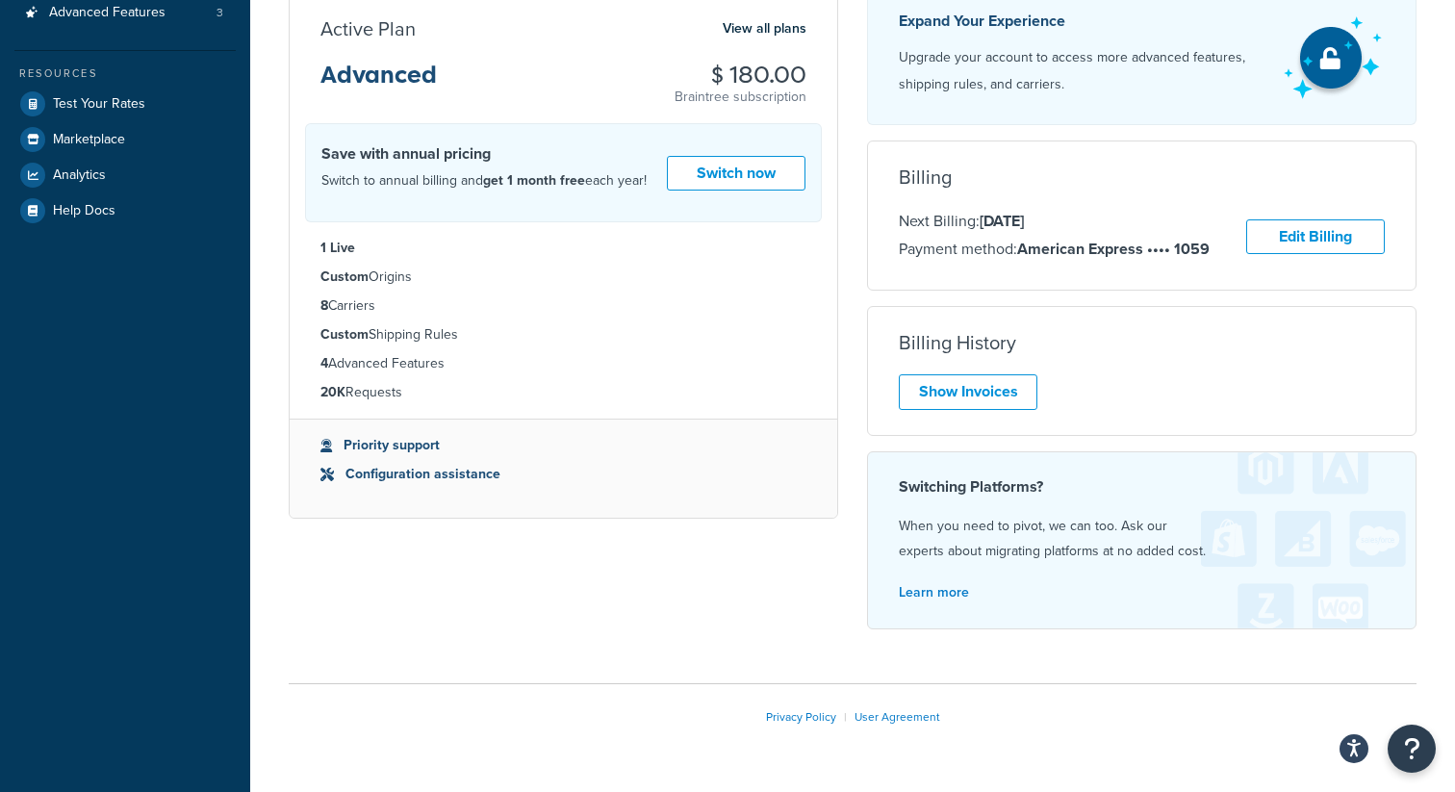
scroll to position [461, 0]
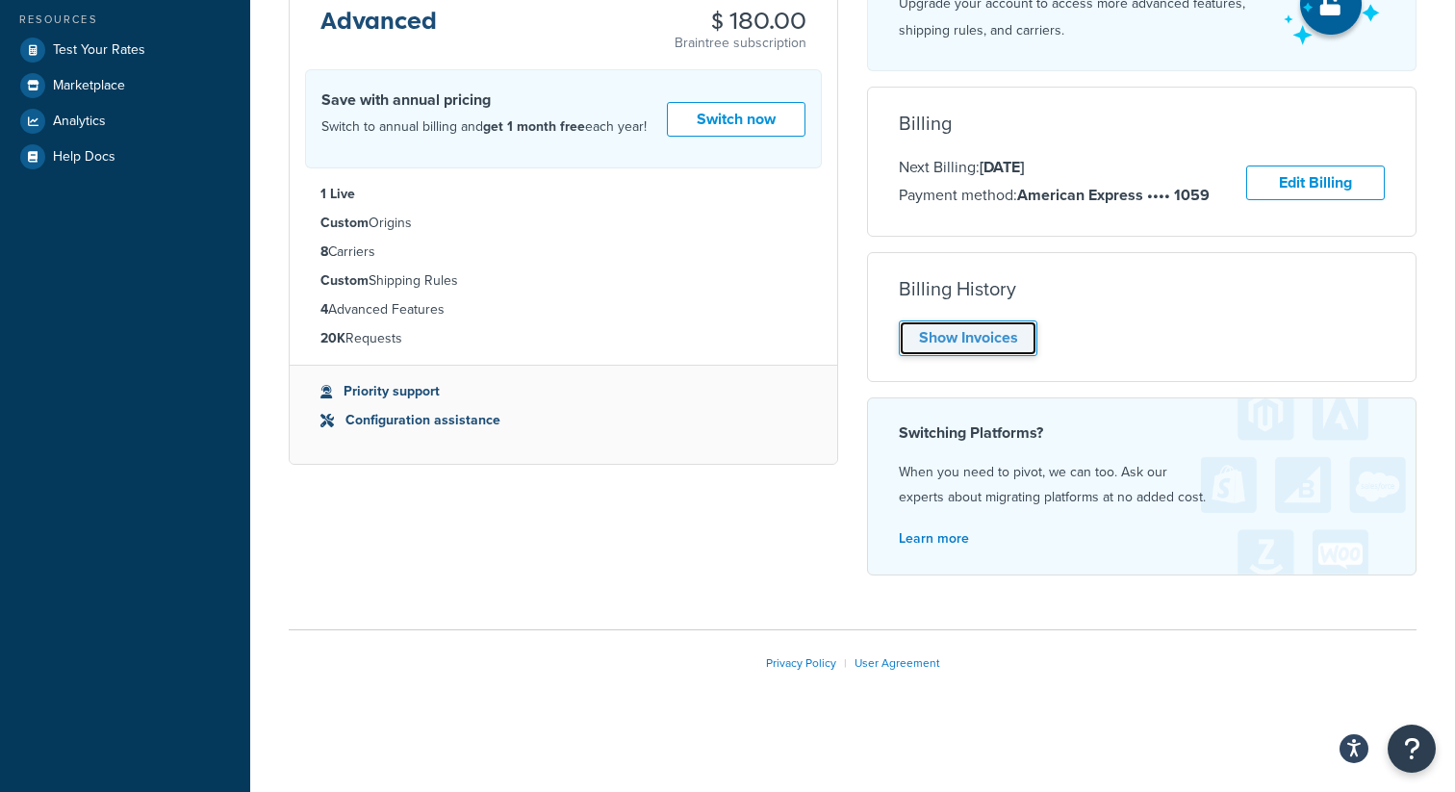
click at [975, 342] on link "Show Invoices" at bounding box center [968, 338] width 139 height 36
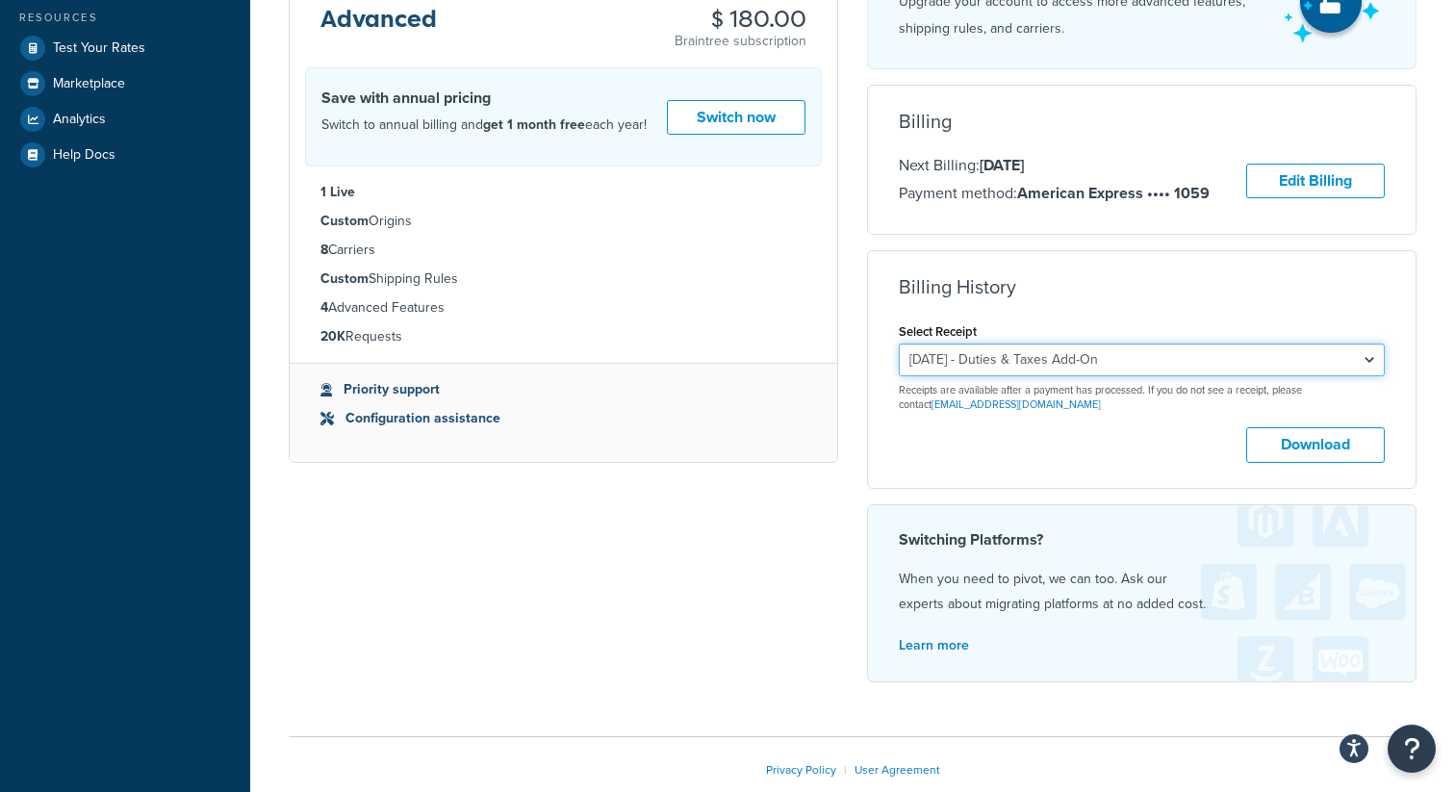
click at [1031, 367] on select "August 8, 2025 - Duties & Taxes Add-On July 19, 2025 - Starter Monthly Subscrip…" at bounding box center [1142, 359] width 486 height 33
select select "3zf9ddqr"
click at [899, 344] on select "August 8, 2025 - Duties & Taxes Add-On July 19, 2025 - Starter Monthly Subscrip…" at bounding box center [1142, 359] width 486 height 33
click at [1168, 334] on div "Select Receipt August 8, 2025 - Duties & Taxes Add-On July 19, 2025 - Starter M…" at bounding box center [1142, 365] width 486 height 94
click at [1168, 359] on select "August 8, 2025 - Duties & Taxes Add-On July 19, 2025 - Starter Monthly Subscrip…" at bounding box center [1142, 359] width 486 height 33
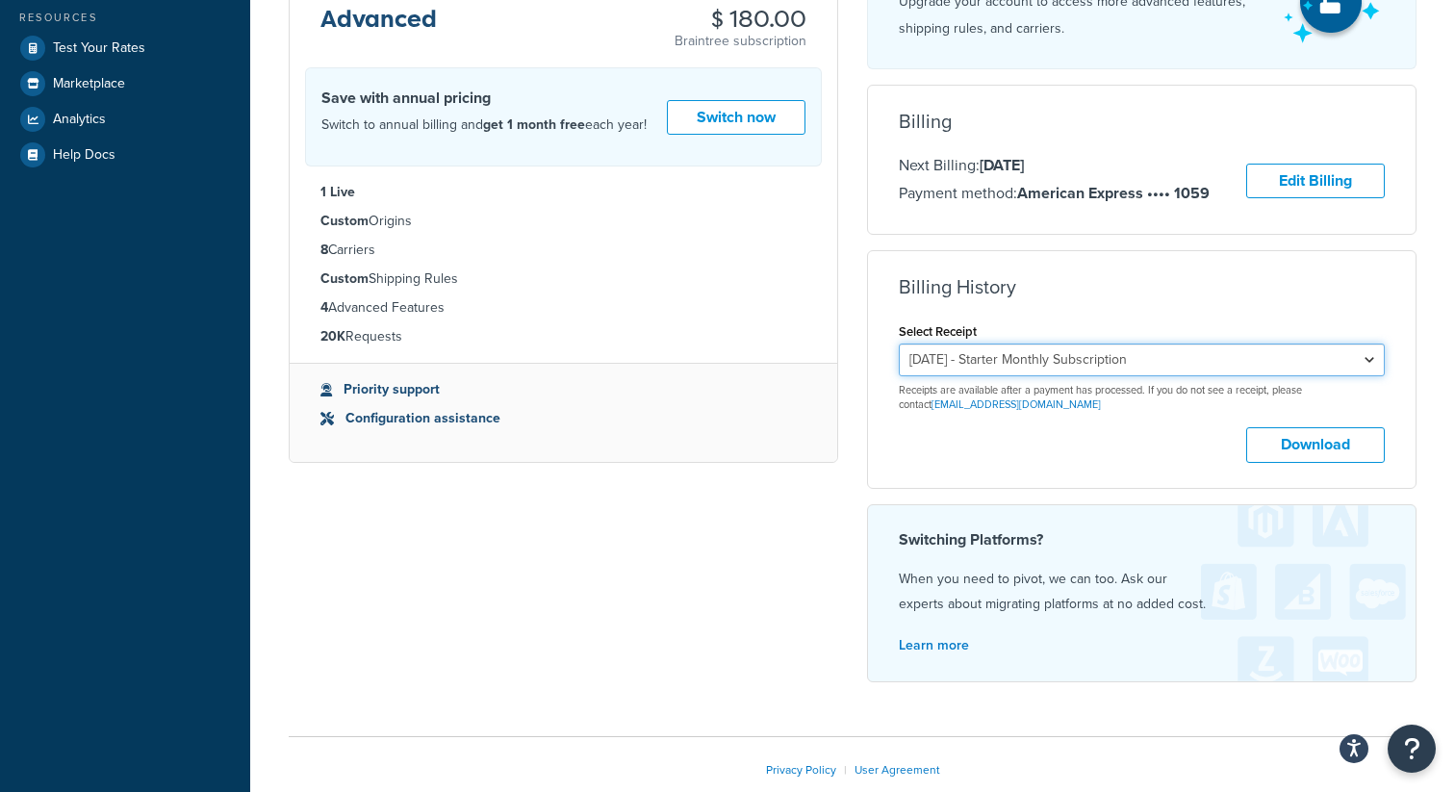
click at [899, 344] on select "August 8, 2025 - Duties & Taxes Add-On July 19, 2025 - Starter Monthly Subscrip…" at bounding box center [1142, 359] width 486 height 33
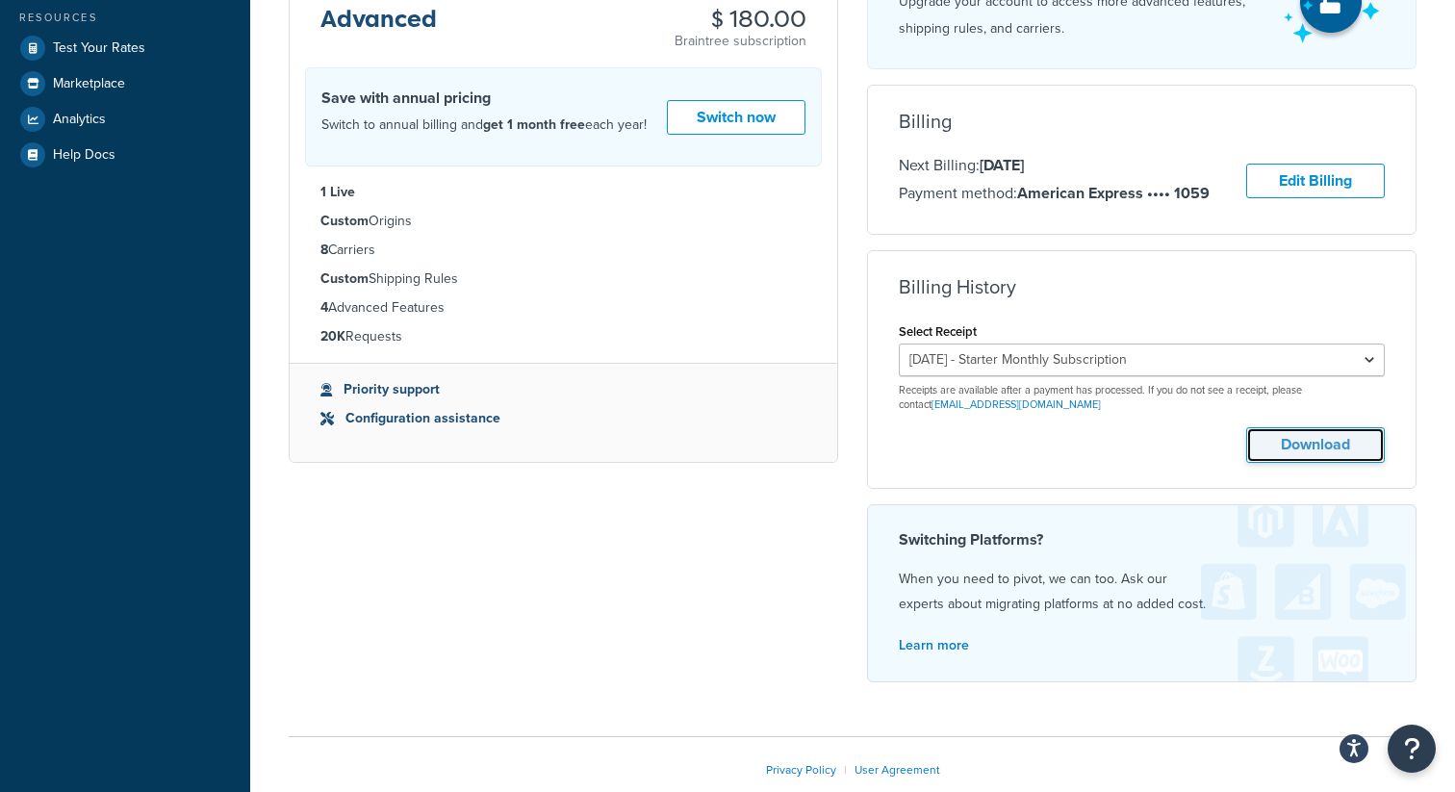
click at [1305, 461] on button "Download" at bounding box center [1315, 445] width 139 height 36
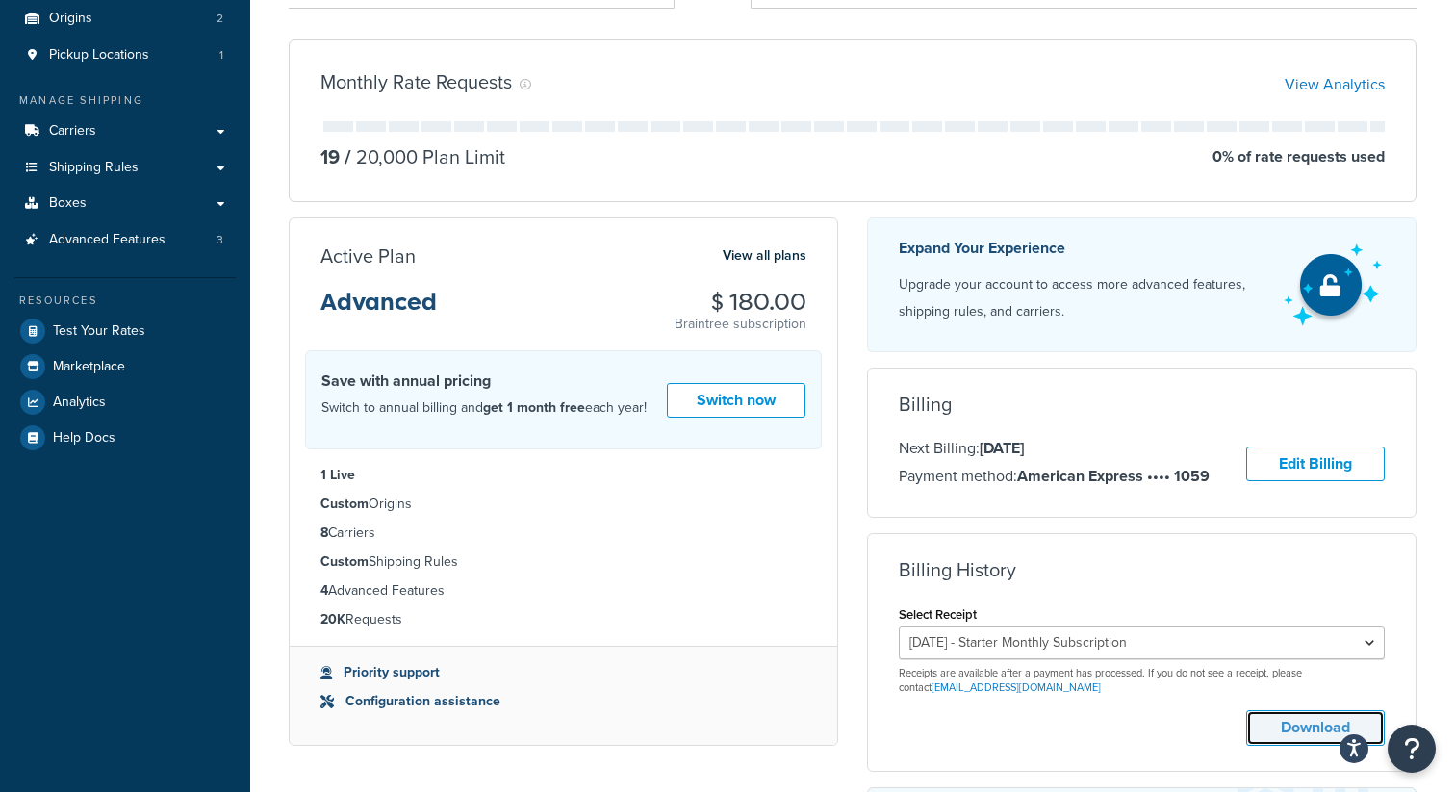
scroll to position [0, 0]
